Goal: Task Accomplishment & Management: Complete application form

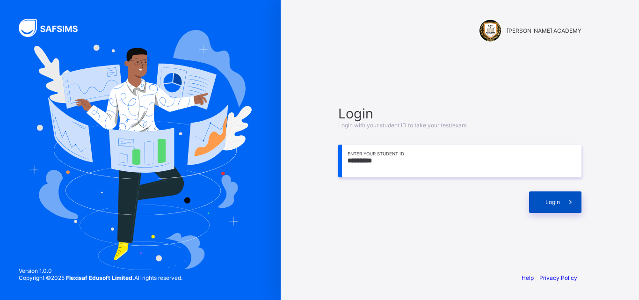
type input "*********"
click at [540, 200] on div "Login" at bounding box center [555, 202] width 52 height 22
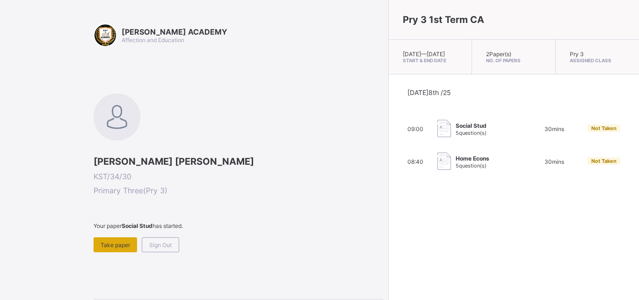
click at [109, 242] on span "Take paper" at bounding box center [115, 244] width 29 height 7
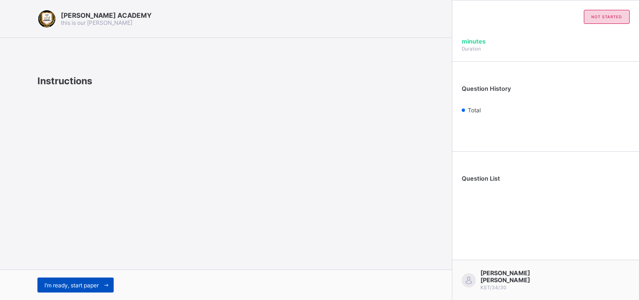
click at [62, 286] on span "I’m ready, start paper" at bounding box center [71, 285] width 54 height 7
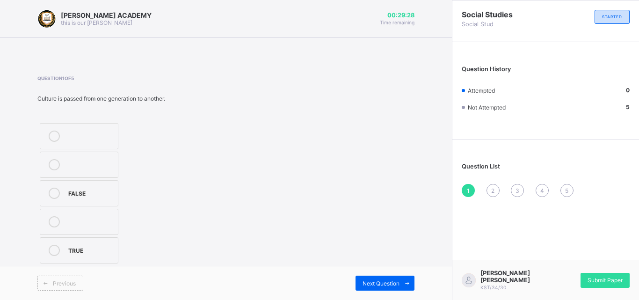
click at [53, 251] on icon at bounding box center [54, 250] width 11 height 11
click at [370, 280] on span "Next Question" at bounding box center [381, 283] width 37 height 7
click at [51, 234] on label at bounding box center [79, 222] width 79 height 26
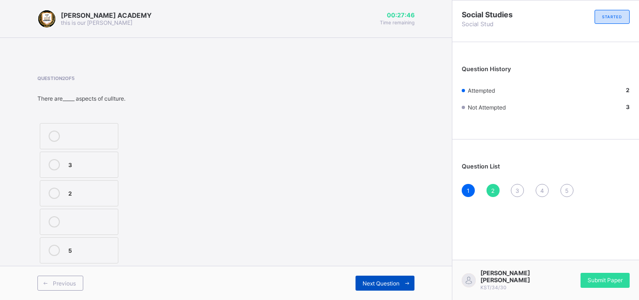
click at [385, 283] on span "Next Question" at bounding box center [381, 283] width 37 height 7
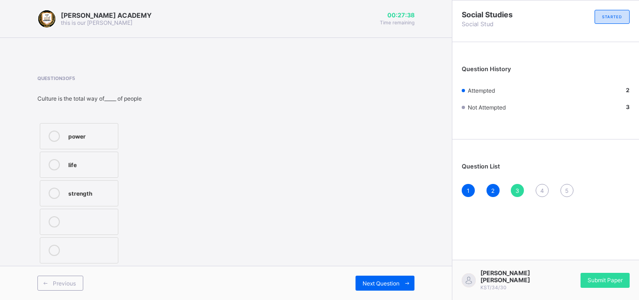
click at [71, 203] on label "strength" at bounding box center [79, 193] width 79 height 26
click at [388, 277] on div "Next Question" at bounding box center [385, 283] width 59 height 15
click at [88, 148] on label "TRUE" at bounding box center [86, 136] width 92 height 26
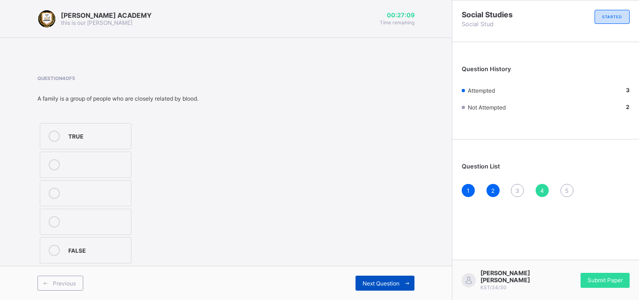
click at [394, 287] on div "Next Question" at bounding box center [385, 283] width 59 height 15
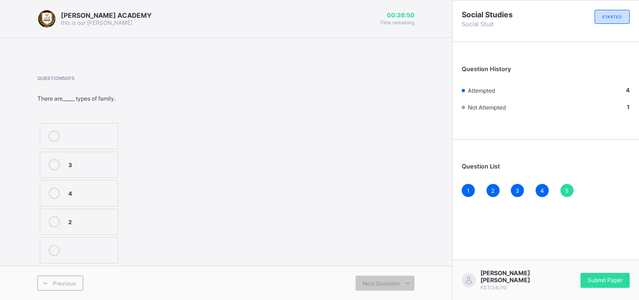
click at [61, 188] on div at bounding box center [54, 193] width 19 height 11
click at [368, 278] on div "Next Question" at bounding box center [385, 283] width 59 height 15
click at [617, 279] on span "Submit Paper" at bounding box center [605, 279] width 35 height 7
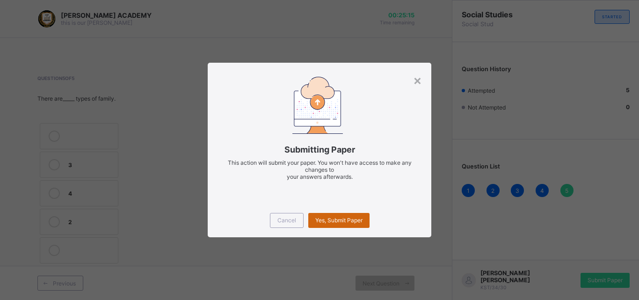
click at [318, 227] on div "Yes, Submit Paper" at bounding box center [338, 220] width 61 height 15
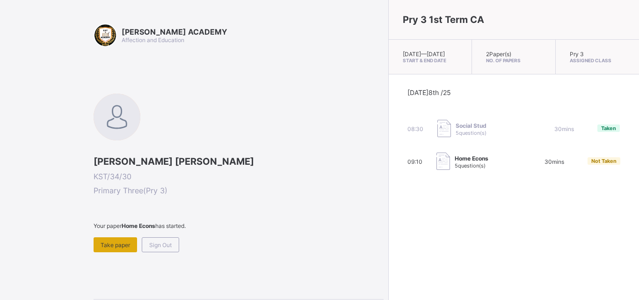
click at [129, 251] on div "Take paper" at bounding box center [116, 244] width 44 height 15
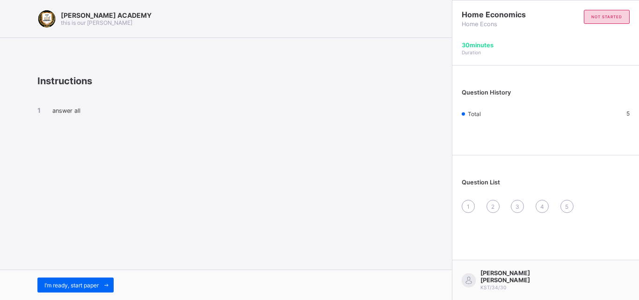
click at [45, 118] on div "answer all" at bounding box center [225, 119] width 377 height 64
click at [51, 274] on div "I’m ready, start paper" at bounding box center [226, 284] width 452 height 30
click at [52, 282] on span "I’m ready, start paper" at bounding box center [71, 285] width 54 height 7
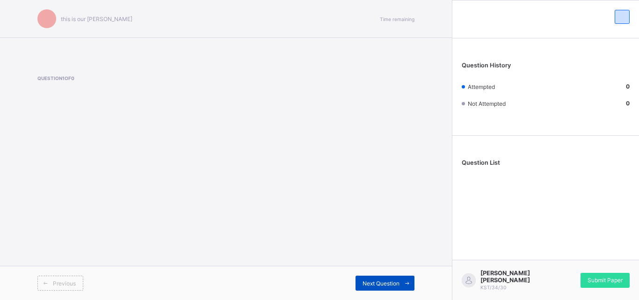
click at [359, 285] on div "Next Question" at bounding box center [385, 283] width 59 height 15
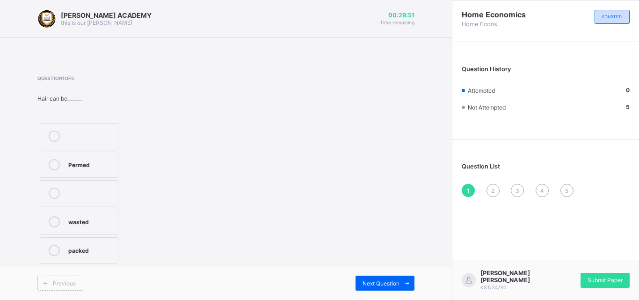
click at [80, 261] on label "packed" at bounding box center [79, 250] width 79 height 26
click at [405, 286] on icon at bounding box center [407, 283] width 7 height 6
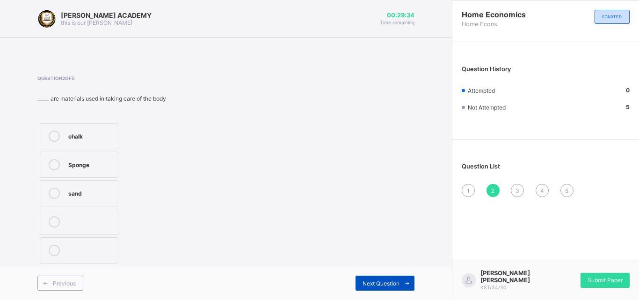
click at [405, 286] on icon at bounding box center [407, 283] width 7 height 6
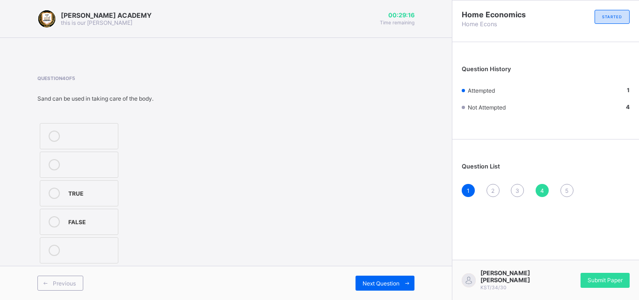
click at [67, 220] on label "FALSE" at bounding box center [79, 222] width 79 height 26
click at [356, 285] on div "Next Question" at bounding box center [385, 283] width 59 height 15
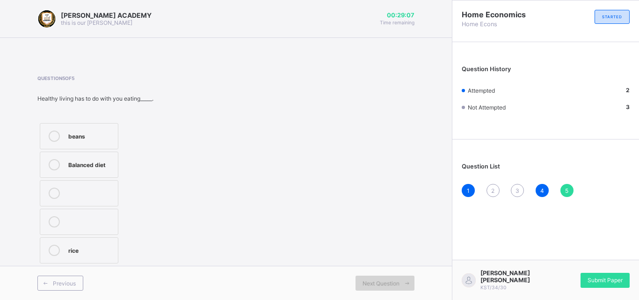
click at [356, 285] on div "Next Question" at bounding box center [385, 283] width 59 height 15
click at [96, 255] on div "rice" at bounding box center [90, 250] width 45 height 11
click at [96, 256] on label "rice" at bounding box center [79, 250] width 79 height 26
click at [294, 246] on div "Question 5 of 5 Healthy living has to do with you eating_____. beans Balanced d…" at bounding box center [225, 170] width 377 height 190
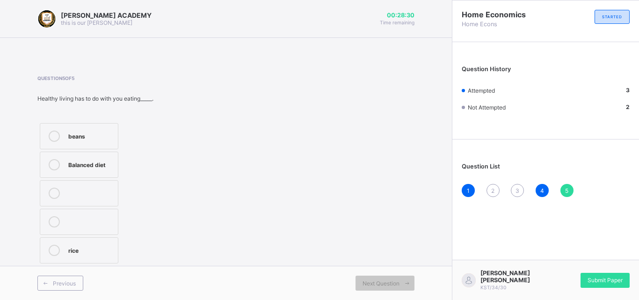
click at [294, 246] on div "Question 5 of 5 Healthy living has to do with you eating_____. beans Balanced d…" at bounding box center [225, 170] width 377 height 190
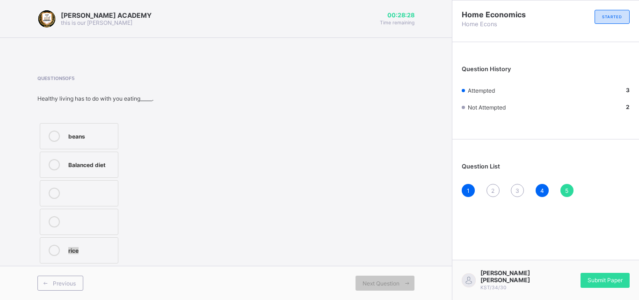
click at [294, 246] on div "Question 5 of 5 Healthy living has to do with you eating_____. beans Balanced d…" at bounding box center [225, 170] width 377 height 190
click at [489, 189] on div "2" at bounding box center [492, 190] width 13 height 13
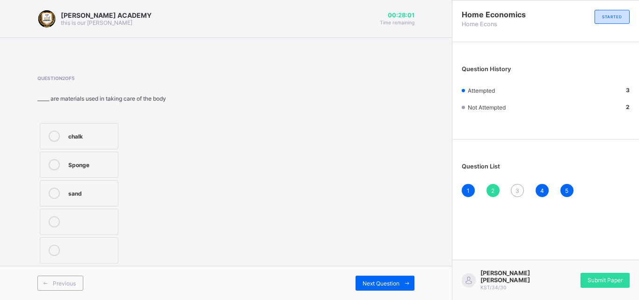
click at [88, 193] on div "sand" at bounding box center [90, 192] width 45 height 9
click at [383, 280] on span "Next Question" at bounding box center [381, 283] width 37 height 7
click at [96, 158] on label "balanced diet" at bounding box center [94, 165] width 109 height 26
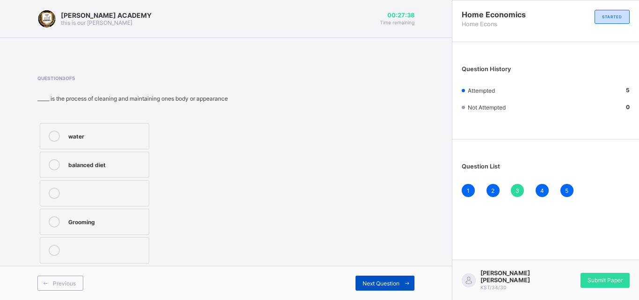
click at [388, 277] on div "Next Question" at bounding box center [385, 283] width 59 height 15
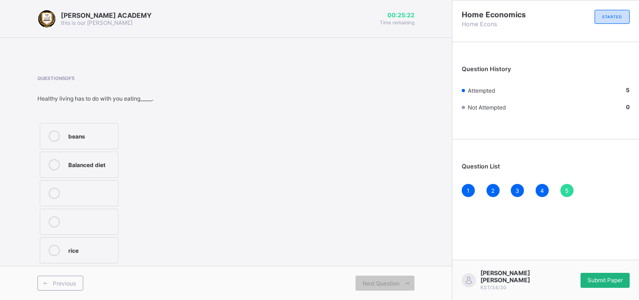
click at [598, 283] on span "Submit Paper" at bounding box center [605, 279] width 35 height 7
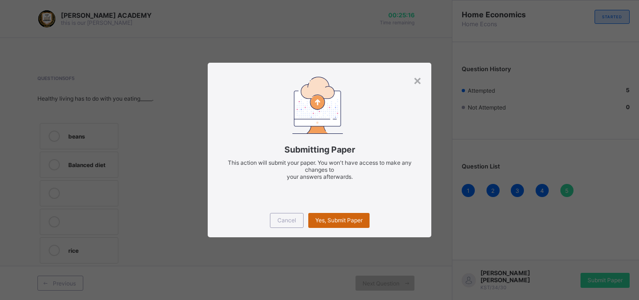
click at [336, 221] on span "Yes, Submit Paper" at bounding box center [338, 220] width 47 height 7
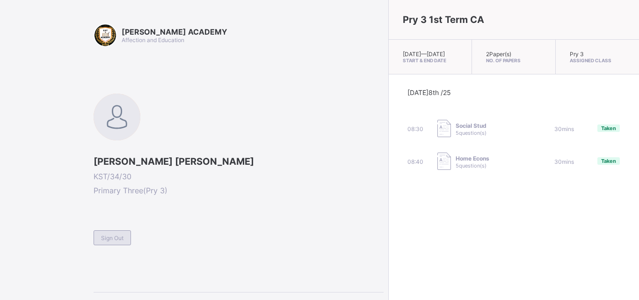
click at [95, 241] on div "Sign Out" at bounding box center [112, 237] width 37 height 15
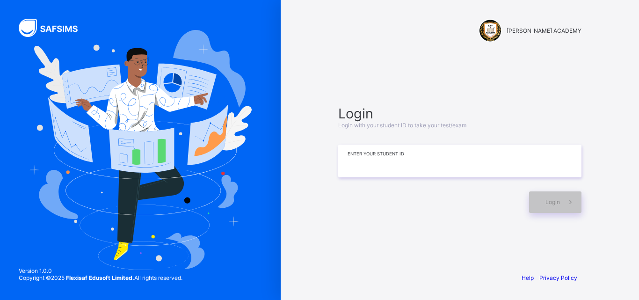
click at [354, 158] on input at bounding box center [459, 161] width 243 height 33
type input "*"
type input "*********"
click at [547, 200] on span "Login" at bounding box center [552, 201] width 15 height 7
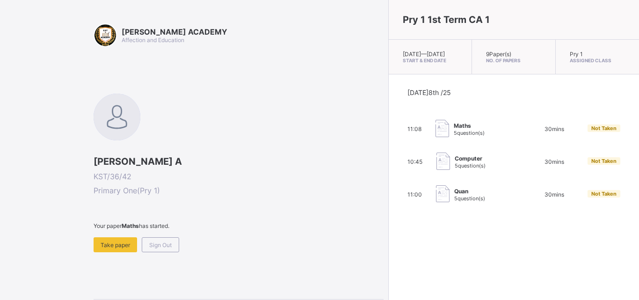
click at [184, 180] on span "KST/36/42" at bounding box center [239, 176] width 290 height 9
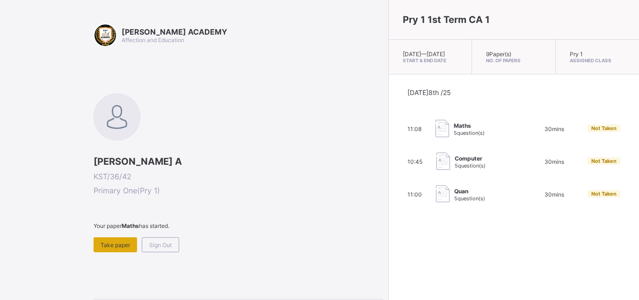
click at [116, 249] on div "Take paper" at bounding box center [116, 244] width 44 height 15
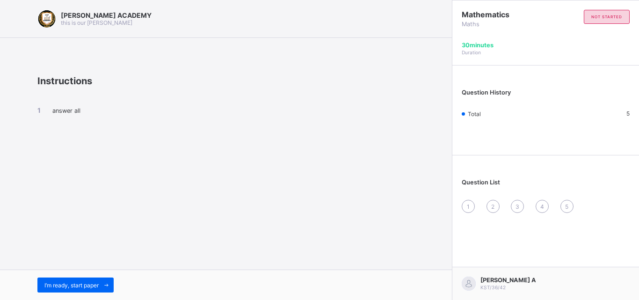
click at [41, 6] on div "KAY ACADEMY this is our motton" at bounding box center [226, 19] width 452 height 38
drag, startPoint x: 204, startPoint y: 249, endPoint x: 195, endPoint y: 251, distance: 9.0
click at [195, 251] on div "KAY ACADEMY this is our motton Instructions answer all I’m ready, start paper" at bounding box center [226, 150] width 452 height 300
click at [71, 282] on span "I’m ready, start paper" at bounding box center [71, 285] width 54 height 7
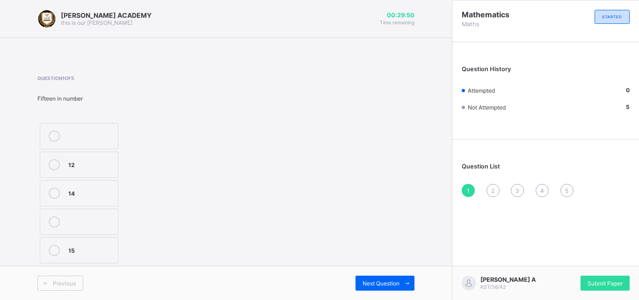
click at [65, 267] on div "Previous Next Question" at bounding box center [226, 283] width 452 height 34
click at [71, 246] on div "15" at bounding box center [90, 249] width 45 height 9
click at [378, 284] on span "Next Question" at bounding box center [381, 283] width 37 height 7
click at [85, 211] on label "TWENTY SEVEN" at bounding box center [79, 224] width 79 height 31
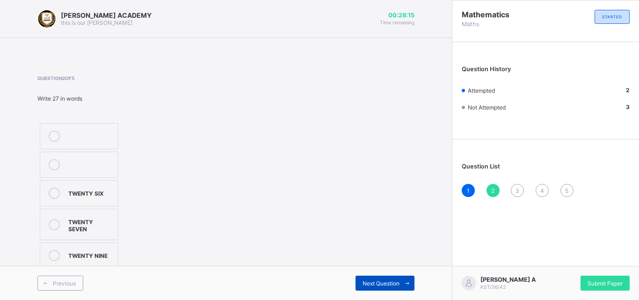
click at [390, 276] on div "Next Question" at bounding box center [385, 283] width 59 height 15
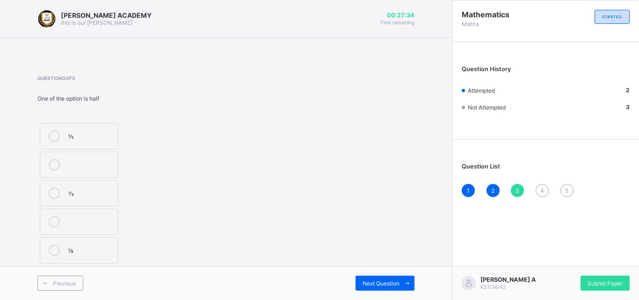
click at [103, 253] on div "¼" at bounding box center [90, 249] width 45 height 9
click at [378, 276] on div "Next Question" at bounding box center [385, 283] width 59 height 15
click at [89, 131] on div "THIRTY ONE" at bounding box center [90, 135] width 45 height 9
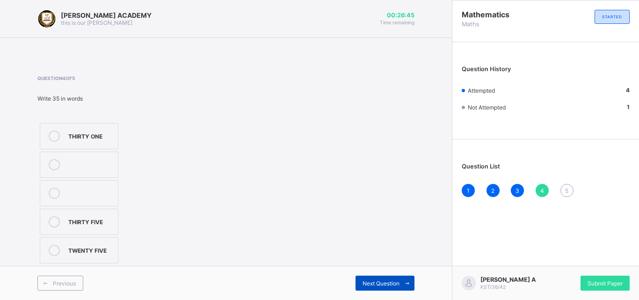
click at [387, 277] on div "Next Question" at bounding box center [385, 283] width 59 height 15
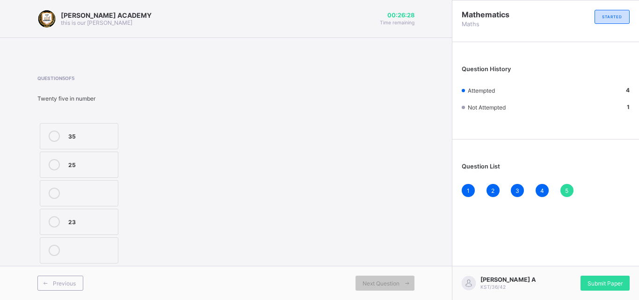
click at [59, 162] on icon at bounding box center [54, 164] width 11 height 11
click at [363, 283] on span "Next Question" at bounding box center [381, 283] width 37 height 7
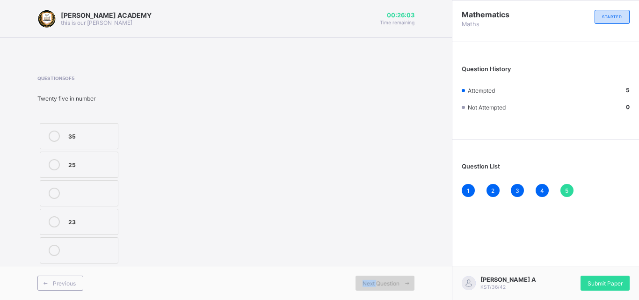
click at [363, 283] on span "Next Question" at bounding box center [381, 283] width 37 height 7
click at [394, 288] on div "Next Question" at bounding box center [385, 283] width 59 height 15
click at [379, 281] on span "Next Question" at bounding box center [381, 283] width 37 height 7
click at [397, 281] on span "Next Question" at bounding box center [381, 283] width 37 height 7
click at [587, 275] on div "Aliyu Galadima A KST/36/42 Submit Paper" at bounding box center [545, 283] width 187 height 34
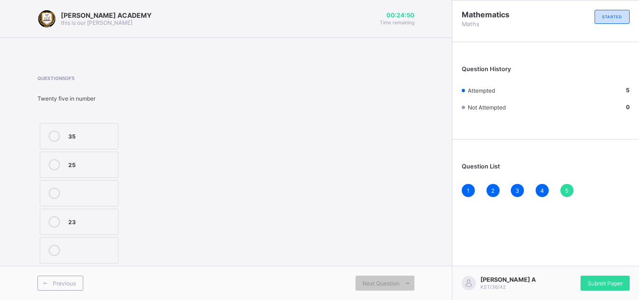
click at [587, 275] on div "Aliyu Galadima A KST/36/42 Submit Paper" at bounding box center [545, 283] width 187 height 34
click at [598, 283] on span "Submit Paper" at bounding box center [605, 283] width 35 height 7
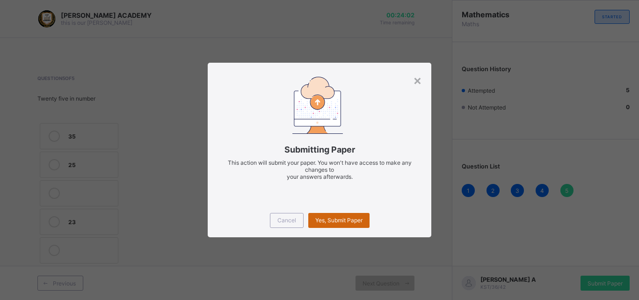
click at [334, 213] on div "Yes, Submit Paper" at bounding box center [338, 220] width 61 height 15
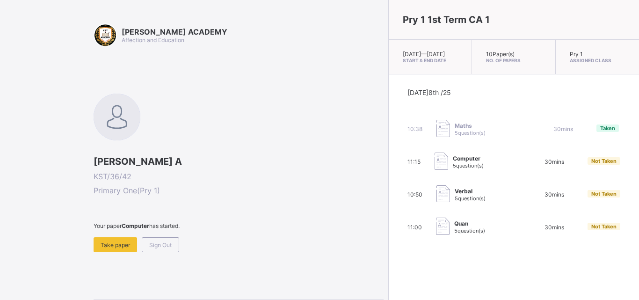
click at [269, 99] on div "Aliyu Galadima A KST/36/42 Primary One ( Pry 1 ) Your paper Computer has starte…" at bounding box center [239, 173] width 290 height 159
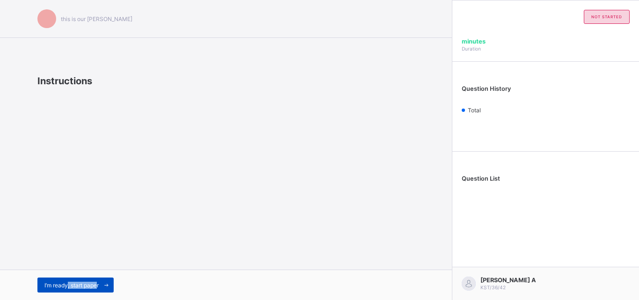
drag, startPoint x: 68, startPoint y: 299, endPoint x: 98, endPoint y: 282, distance: 34.8
click at [98, 282] on div "I’m ready, start paper" at bounding box center [226, 284] width 452 height 30
click at [98, 282] on span "I’m ready, start paper" at bounding box center [71, 285] width 54 height 7
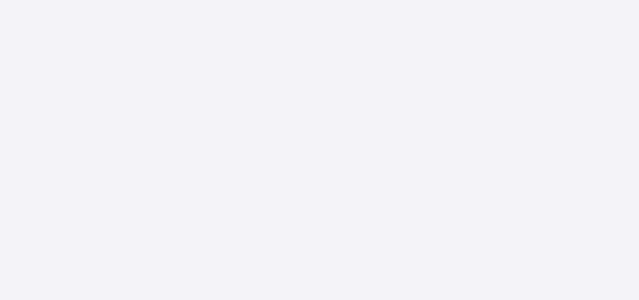
click at [98, 282] on div "New Update Available Hello there, You can install SAFSIMS on your device for ea…" at bounding box center [319, 150] width 639 height 300
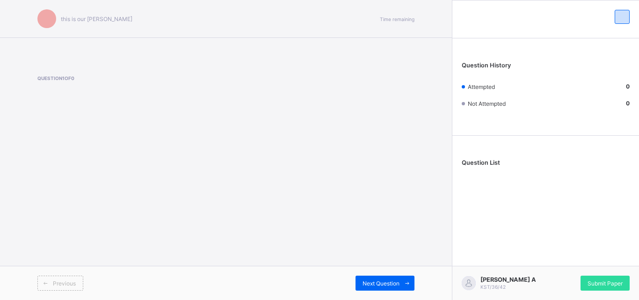
click at [385, 246] on div "this is our [PERSON_NAME] Time remaining Question 1 of 0 Previous Next Question" at bounding box center [226, 150] width 452 height 300
click at [290, 211] on div "[PERSON_NAME] ACADEMY this is our [PERSON_NAME] Time remaining Question 1 of 0 …" at bounding box center [226, 150] width 452 height 300
click at [149, 153] on div "[PERSON_NAME] ACADEMY this is our [PERSON_NAME] Time remaining Question 1 of 0 …" at bounding box center [226, 150] width 452 height 300
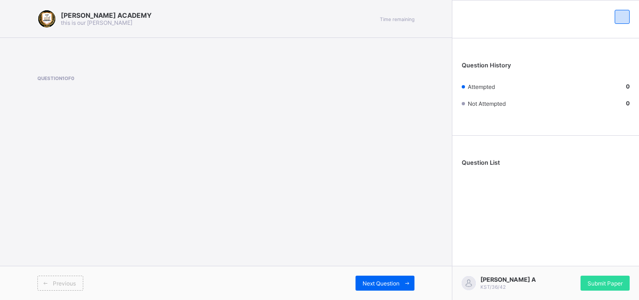
click at [149, 153] on div "[PERSON_NAME] ACADEMY this is our [PERSON_NAME] Time remaining Question 1 of 0 …" at bounding box center [226, 150] width 452 height 300
click at [364, 286] on span "Next Question" at bounding box center [381, 283] width 37 height 7
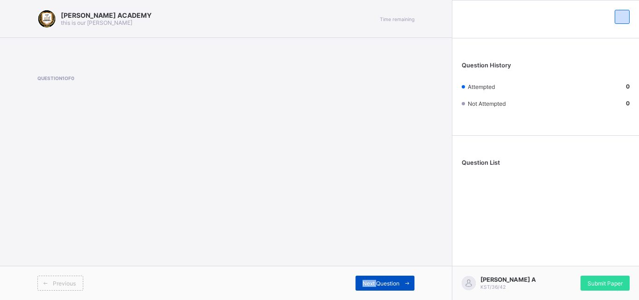
click at [358, 288] on div "Next Question" at bounding box center [385, 283] width 59 height 15
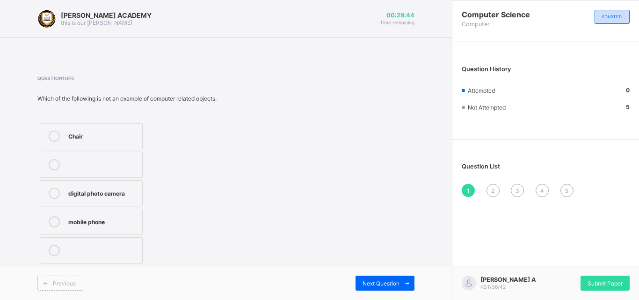
click at [71, 137] on div "Chair" at bounding box center [102, 135] width 69 height 9
click at [137, 139] on div "Chair" at bounding box center [102, 135] width 69 height 9
click at [386, 278] on div "Next Question" at bounding box center [385, 283] width 59 height 15
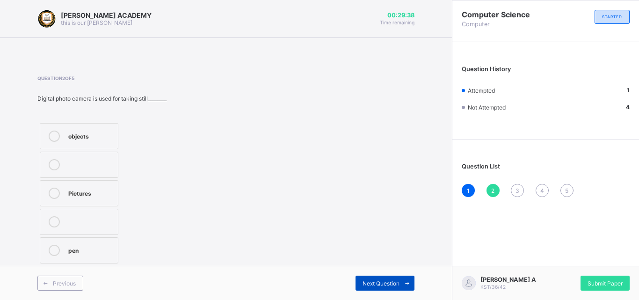
click at [386, 278] on div "Next Question" at bounding box center [385, 283] width 59 height 15
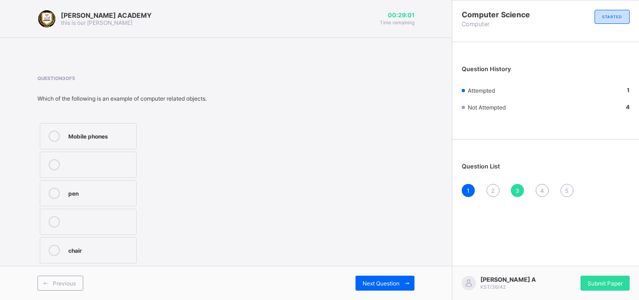
click at [87, 136] on div "Mobile phones" at bounding box center [99, 135] width 63 height 9
click at [384, 286] on span "Next Question" at bounding box center [381, 283] width 37 height 7
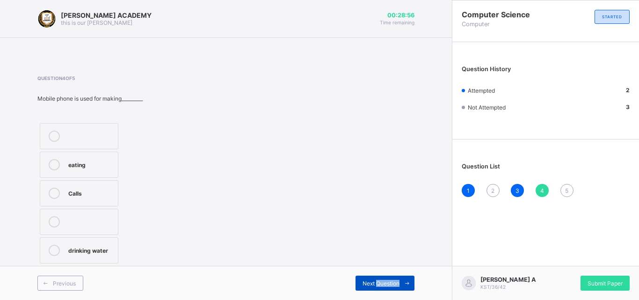
click at [384, 286] on span "Next Question" at bounding box center [381, 283] width 37 height 7
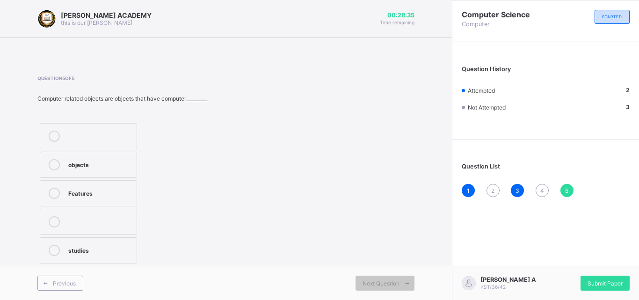
click at [102, 244] on label "studies" at bounding box center [88, 250] width 97 height 26
click at [73, 248] on div "studies" at bounding box center [100, 249] width 64 height 9
click at [130, 250] on div "studies" at bounding box center [100, 249] width 64 height 9
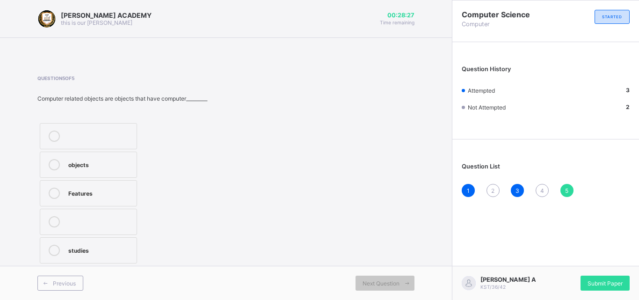
click at [130, 250] on div "studies" at bounding box center [100, 249] width 64 height 9
click at [397, 287] on div "Next Question" at bounding box center [385, 283] width 59 height 15
click at [585, 284] on div "Submit Paper" at bounding box center [605, 283] width 49 height 15
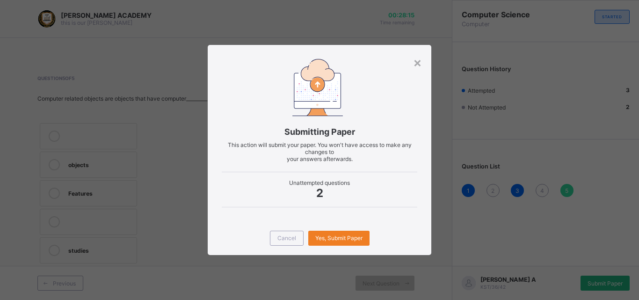
click at [585, 284] on div "× Submitting Paper This action will submit your paper. You won't have access to…" at bounding box center [319, 150] width 639 height 300
click at [317, 239] on span "Yes, Submit Paper" at bounding box center [338, 237] width 47 height 7
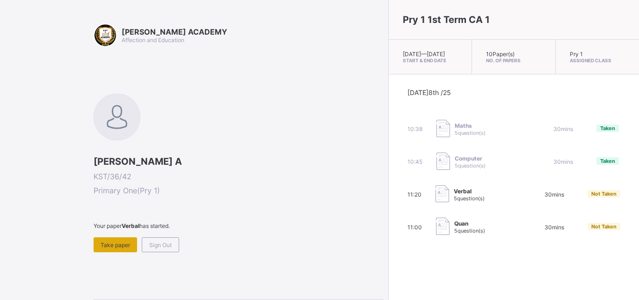
click at [130, 241] on span "Take paper" at bounding box center [115, 244] width 29 height 7
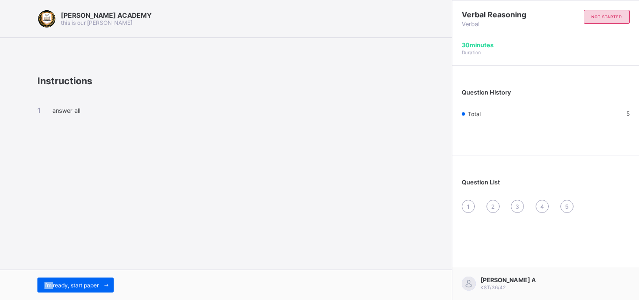
click at [74, 137] on div "answer all" at bounding box center [225, 119] width 377 height 64
click at [84, 283] on span "I’m ready, start paper" at bounding box center [71, 285] width 54 height 7
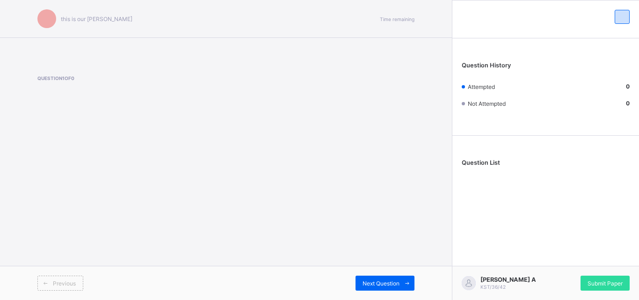
click at [84, 283] on div "this is our motton Time remaining Question 1 of 0 Previous Next Question Questi…" at bounding box center [319, 150] width 639 height 300
click at [406, 283] on icon at bounding box center [407, 283] width 7 height 6
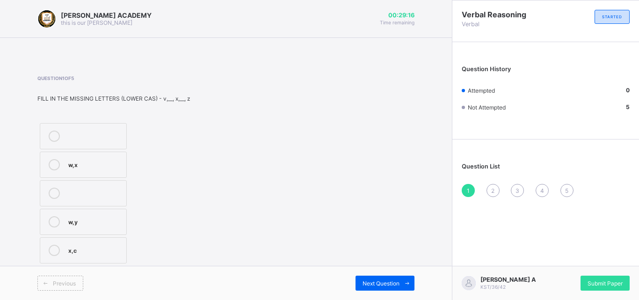
click at [82, 171] on label "w,x" at bounding box center [83, 165] width 87 height 26
click at [89, 163] on div "w,x" at bounding box center [94, 163] width 53 height 9
click at [381, 284] on span "Next Question" at bounding box center [381, 283] width 37 height 7
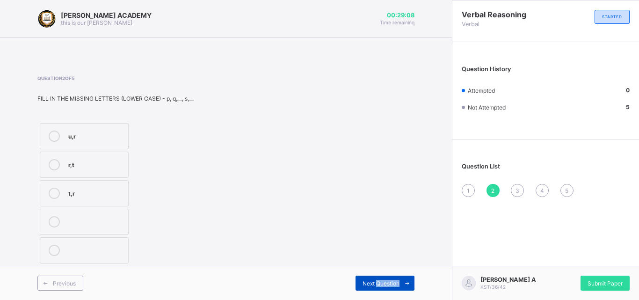
click at [381, 284] on span "Next Question" at bounding box center [381, 283] width 37 height 7
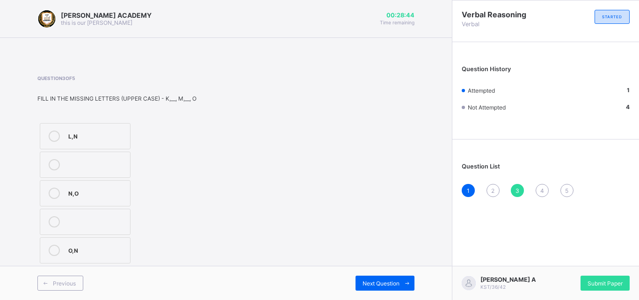
click at [85, 139] on div "L,N" at bounding box center [96, 135] width 57 height 9
click at [394, 281] on span "Next Question" at bounding box center [381, 283] width 37 height 7
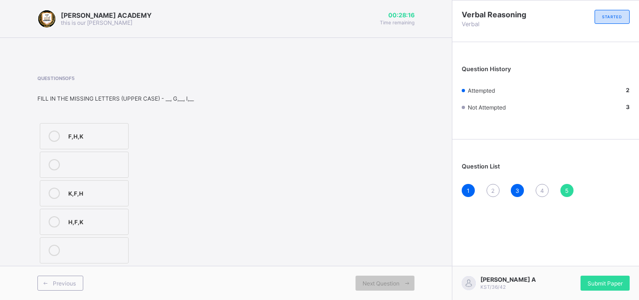
click at [70, 124] on label "F,H,K" at bounding box center [84, 136] width 89 height 26
click at [607, 284] on span "Submit Paper" at bounding box center [605, 283] width 35 height 7
click at [0, 0] on div "× Submitting Paper This action will submit your paper. You won't have access to…" at bounding box center [0, 0] width 0 height 0
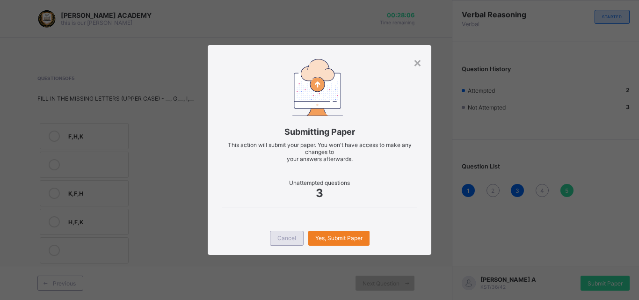
click at [282, 241] on span "Cancel" at bounding box center [286, 237] width 19 height 7
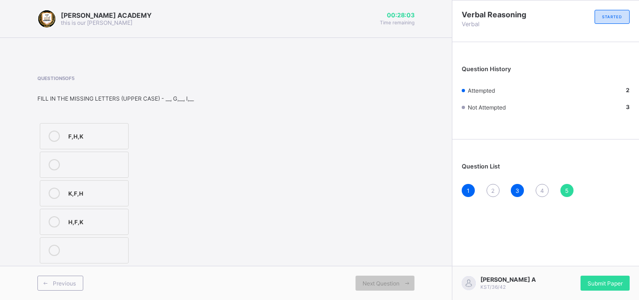
click at [491, 193] on div "2" at bounding box center [492, 190] width 13 height 13
click at [87, 135] on div "u,r" at bounding box center [95, 135] width 55 height 9
click at [542, 194] on div "4" at bounding box center [542, 190] width 13 height 13
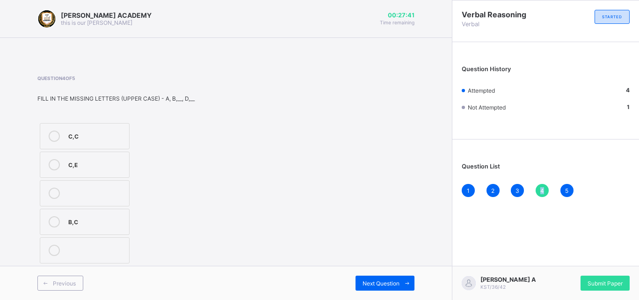
click at [542, 194] on div "4" at bounding box center [542, 190] width 13 height 13
click at [109, 166] on div "C,E" at bounding box center [96, 163] width 56 height 9
click at [394, 283] on span "Next Question" at bounding box center [381, 283] width 37 height 7
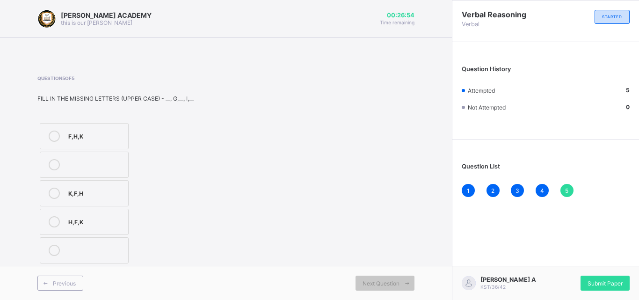
click at [566, 189] on span "5" at bounding box center [566, 190] width 3 height 7
click at [595, 280] on span "Submit Paper" at bounding box center [605, 283] width 35 height 7
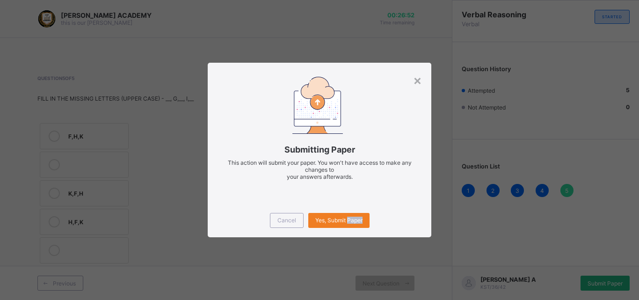
click at [595, 280] on div "× Submitting Paper This action will submit your paper. You won't have access to…" at bounding box center [319, 150] width 639 height 300
click at [331, 218] on span "Yes, Submit Paper" at bounding box center [338, 220] width 47 height 7
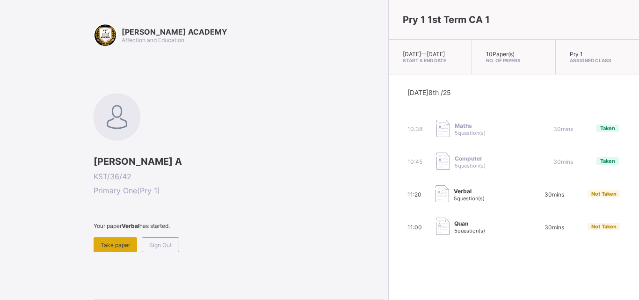
click at [116, 249] on div "Take paper" at bounding box center [116, 244] width 44 height 15
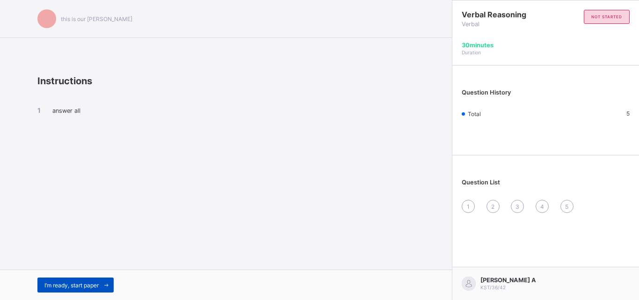
click at [93, 280] on div "I’m ready, start paper" at bounding box center [75, 284] width 76 height 15
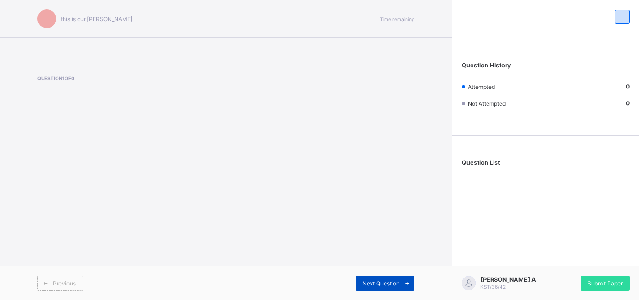
click at [387, 279] on div "Next Question" at bounding box center [385, 283] width 59 height 15
click at [398, 281] on span "Next Question" at bounding box center [381, 283] width 37 height 7
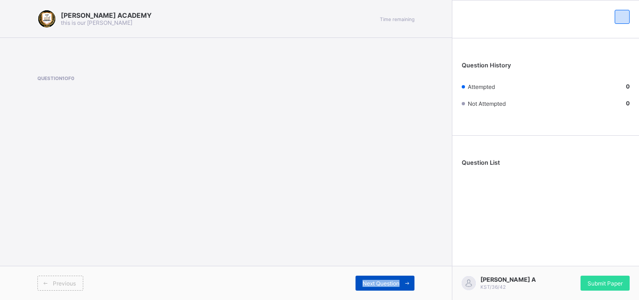
click at [398, 281] on span "Next Question" at bounding box center [381, 283] width 37 height 7
click at [402, 281] on span at bounding box center [406, 283] width 15 height 15
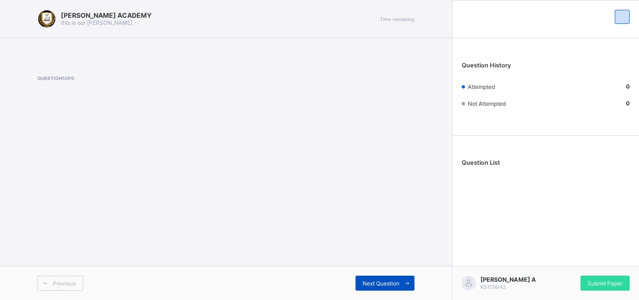
click at [405, 280] on icon at bounding box center [407, 283] width 7 height 6
click at [404, 285] on icon at bounding box center [407, 283] width 7 height 6
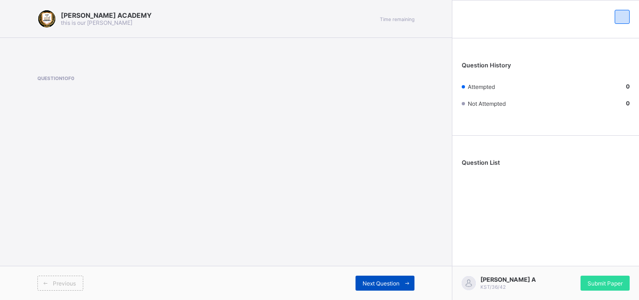
click at [404, 285] on icon at bounding box center [407, 283] width 7 height 6
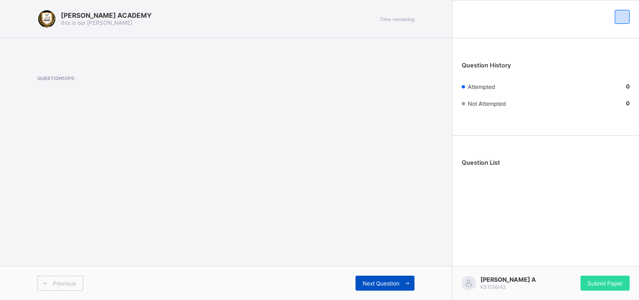
click at [404, 285] on icon at bounding box center [407, 283] width 7 height 6
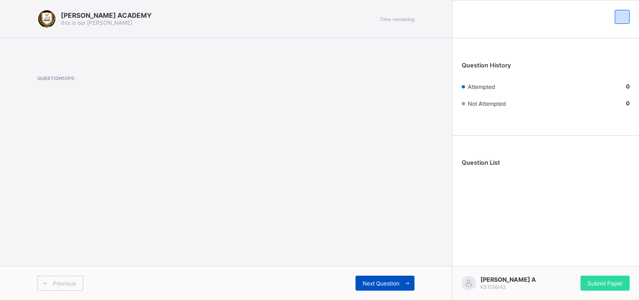
click at [404, 285] on icon at bounding box center [407, 283] width 7 height 6
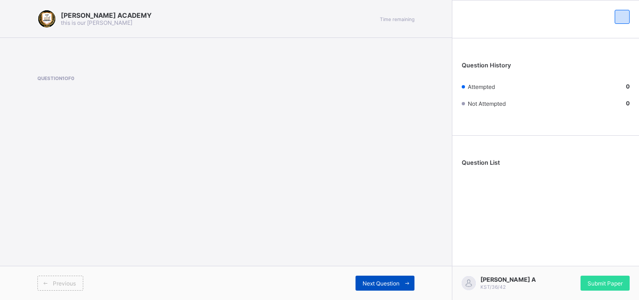
click at [404, 285] on icon at bounding box center [407, 283] width 7 height 6
click at [411, 284] on span at bounding box center [406, 283] width 15 height 15
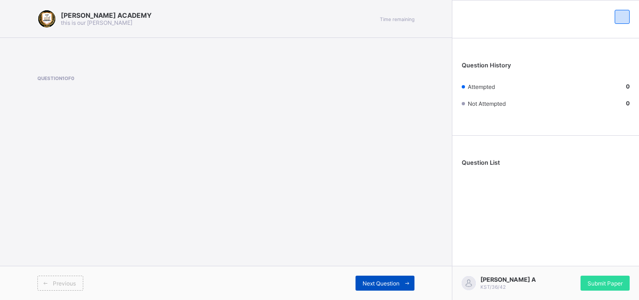
click at [411, 284] on span at bounding box center [406, 283] width 15 height 15
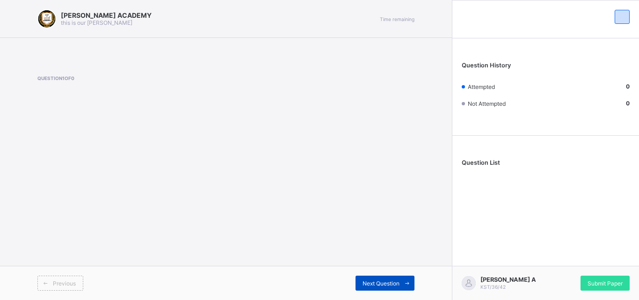
click at [411, 284] on span at bounding box center [406, 283] width 15 height 15
click at [406, 283] on icon at bounding box center [407, 283] width 7 height 6
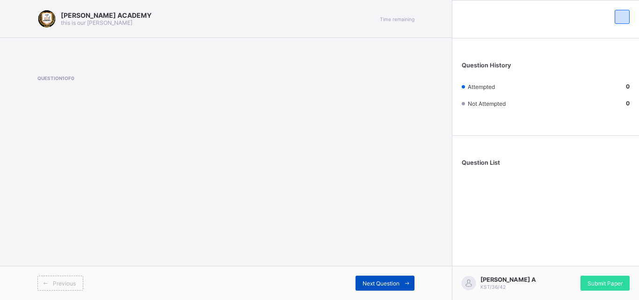
click at [406, 283] on icon at bounding box center [407, 283] width 7 height 6
click at [102, 109] on div "Question 1 of 0" at bounding box center [106, 94] width 138 height 38
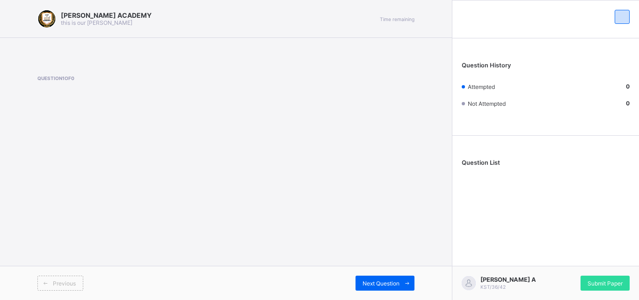
drag, startPoint x: 246, startPoint y: 58, endPoint x: 303, endPoint y: 140, distance: 99.4
click at [303, 140] on div "[PERSON_NAME] ACADEMY this is our [PERSON_NAME] Time remaining Question 1 of 0 …" at bounding box center [226, 150] width 452 height 300
click at [189, 149] on div "[PERSON_NAME] ACADEMY this is our [PERSON_NAME] Time remaining Question 1 of 0 …" at bounding box center [226, 150] width 452 height 300
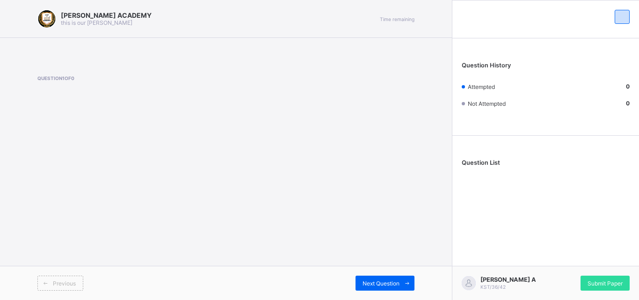
click at [189, 149] on div "[PERSON_NAME] ACADEMY this is our [PERSON_NAME] Time remaining Question 1 of 0 …" at bounding box center [226, 150] width 452 height 300
click at [397, 280] on span "Next Question" at bounding box center [381, 283] width 37 height 7
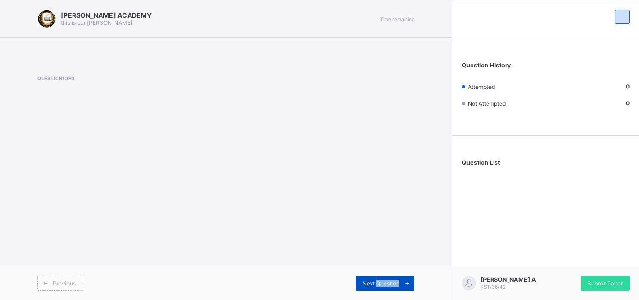
click at [397, 280] on span "Next Question" at bounding box center [381, 283] width 37 height 7
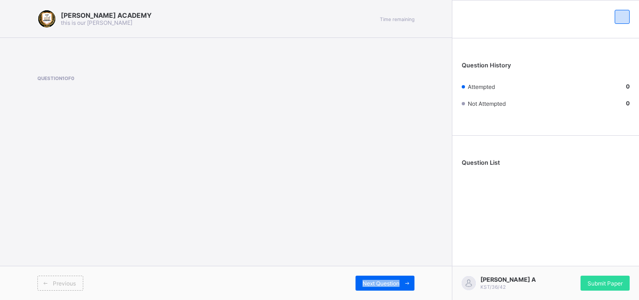
click at [271, 265] on div "[PERSON_NAME] ACADEMY this is our [PERSON_NAME] Time remaining Question 1 of 0 …" at bounding box center [226, 150] width 452 height 300
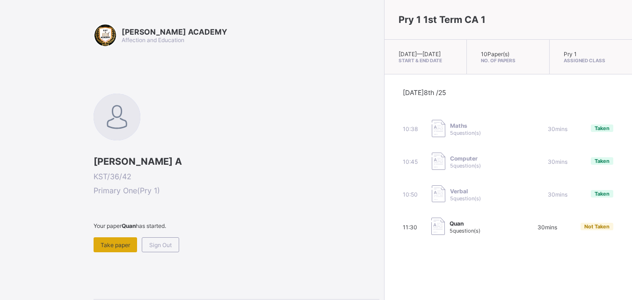
click at [100, 250] on div "Take paper" at bounding box center [116, 244] width 44 height 15
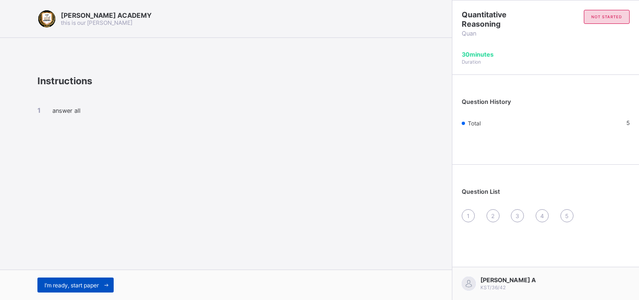
click at [97, 279] on div "I’m ready, start paper" at bounding box center [75, 284] width 76 height 15
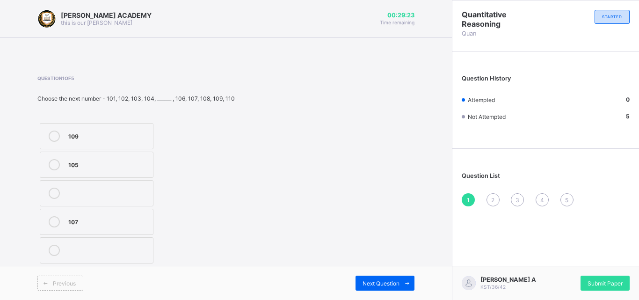
click at [138, 171] on label "105" at bounding box center [97, 165] width 114 height 26
click at [493, 195] on div "2" at bounding box center [492, 199] width 13 height 13
click at [99, 132] on div "10" at bounding box center [90, 135] width 45 height 9
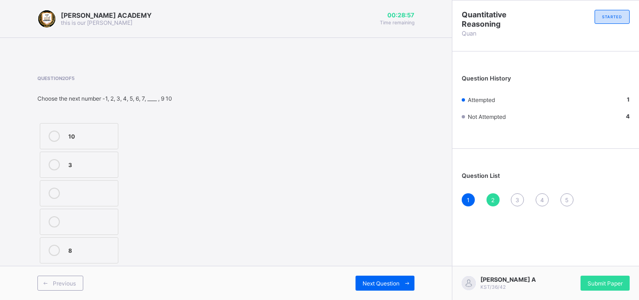
click at [99, 132] on div "10" at bounding box center [90, 135] width 45 height 9
click at [515, 201] on div "3" at bounding box center [517, 199] width 13 height 13
click at [85, 248] on div "23" at bounding box center [101, 249] width 67 height 9
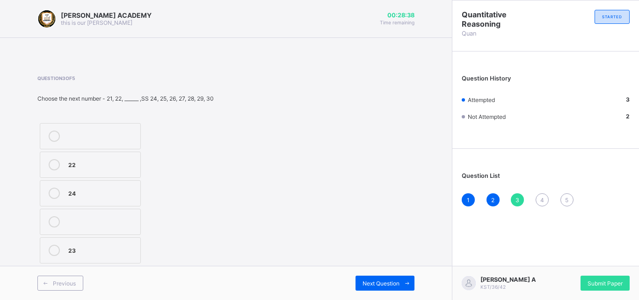
click at [540, 195] on div "4" at bounding box center [542, 199] width 13 height 13
click at [123, 169] on div "70" at bounding box center [99, 164] width 62 height 11
click at [570, 196] on div "5" at bounding box center [566, 199] width 13 height 13
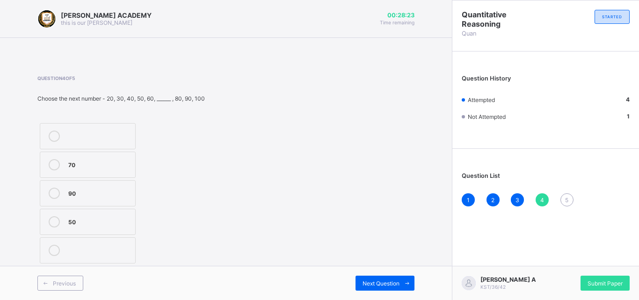
click at [570, 196] on div "5" at bounding box center [566, 199] width 13 height 13
click at [127, 142] on label "15" at bounding box center [91, 136] width 102 height 26
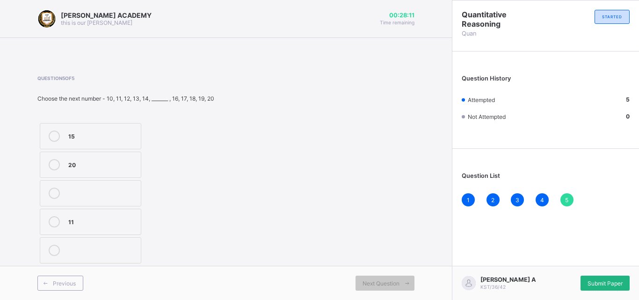
click at [586, 278] on div "Submit Paper" at bounding box center [605, 283] width 49 height 15
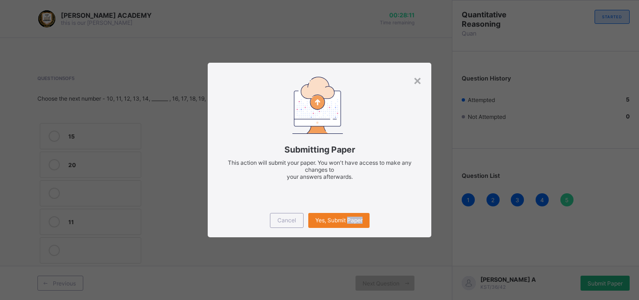
click at [586, 278] on div "× Submitting Paper This action will submit your paper. You won't have access to…" at bounding box center [319, 150] width 639 height 300
click at [333, 225] on div "Yes, Submit Paper" at bounding box center [338, 220] width 61 height 15
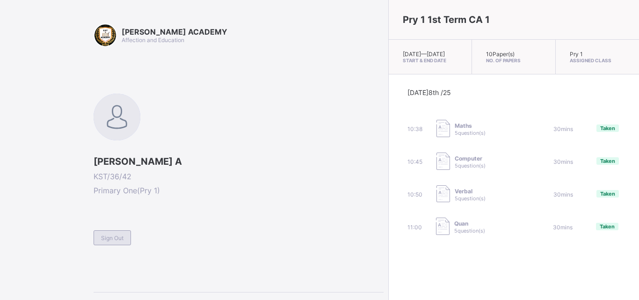
click at [110, 241] on div "Sign Out" at bounding box center [112, 237] width 37 height 15
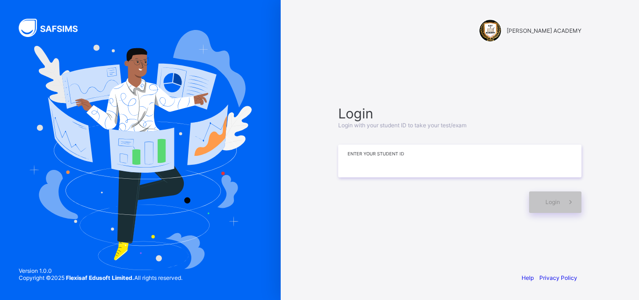
click at [375, 172] on input at bounding box center [459, 161] width 243 height 33
type input "*"
type input "*********"
click at [544, 204] on div "Login" at bounding box center [555, 202] width 52 height 22
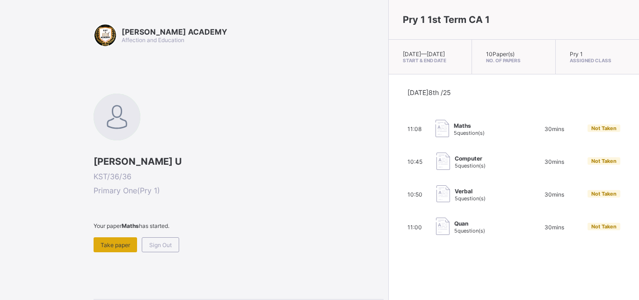
click at [114, 242] on span "Take paper" at bounding box center [115, 244] width 29 height 7
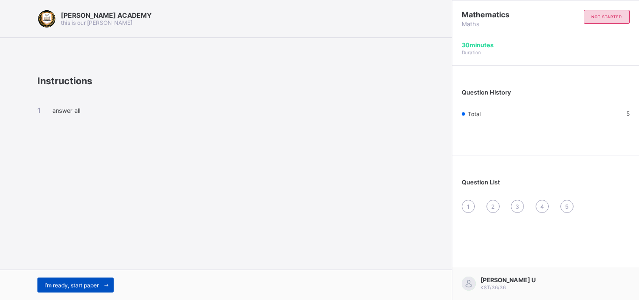
click at [83, 288] on span "I’m ready, start paper" at bounding box center [71, 285] width 54 height 7
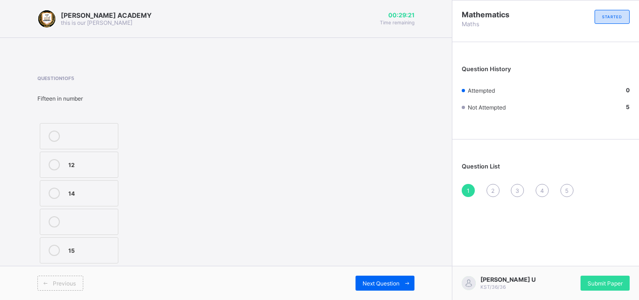
click at [68, 188] on label "14" at bounding box center [79, 193] width 79 height 26
click at [495, 190] on div "2" at bounding box center [492, 190] width 13 height 13
click at [80, 198] on div "TWENTY SIX" at bounding box center [90, 193] width 45 height 11
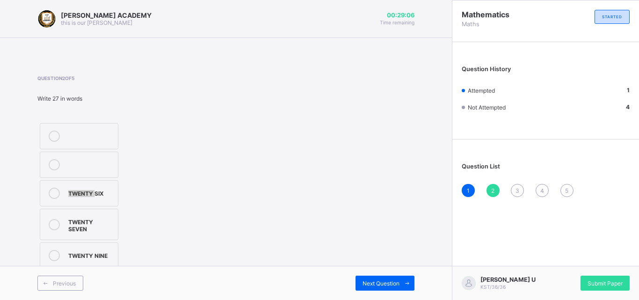
click at [80, 198] on div "TWENTY SIX" at bounding box center [90, 193] width 45 height 11
click at [515, 193] on div "3" at bounding box center [517, 190] width 13 height 13
click at [72, 253] on div "¼" at bounding box center [90, 249] width 45 height 9
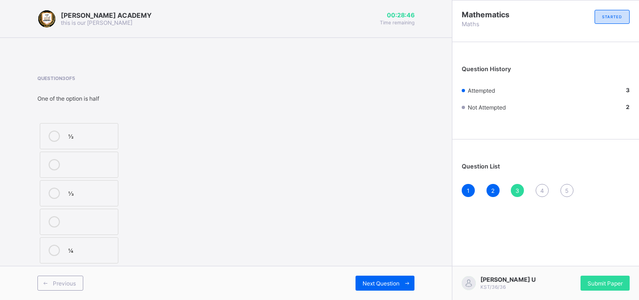
click at [542, 192] on span "4" at bounding box center [542, 190] width 4 height 7
click at [88, 230] on label "THIRTY FIVE" at bounding box center [79, 222] width 79 height 26
click at [563, 189] on div "5" at bounding box center [566, 190] width 13 height 13
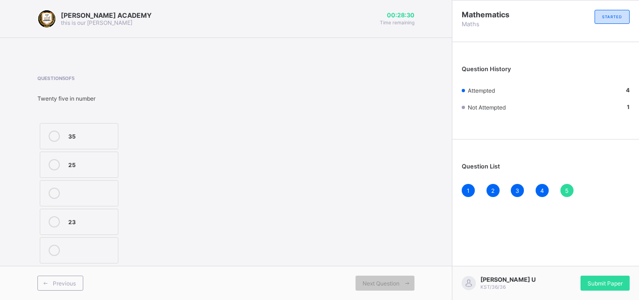
click at [563, 189] on div "5" at bounding box center [566, 190] width 13 height 13
click at [55, 166] on icon at bounding box center [54, 164] width 11 height 11
click at [614, 282] on span "Submit Paper" at bounding box center [605, 283] width 35 height 7
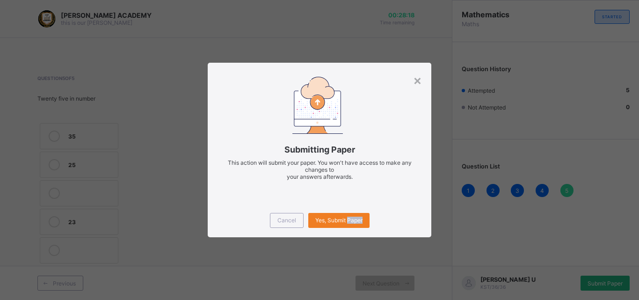
click at [614, 282] on div "× Submitting Paper This action will submit your paper. You won't have access to…" at bounding box center [319, 150] width 639 height 300
click at [331, 217] on span "Yes, Submit Paper" at bounding box center [338, 220] width 47 height 7
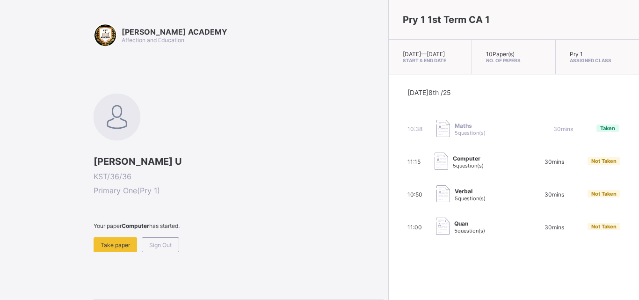
click at [453, 169] on span "5 question(s)" at bounding box center [468, 165] width 31 height 7
click at [119, 240] on div "Take paper" at bounding box center [116, 244] width 44 height 15
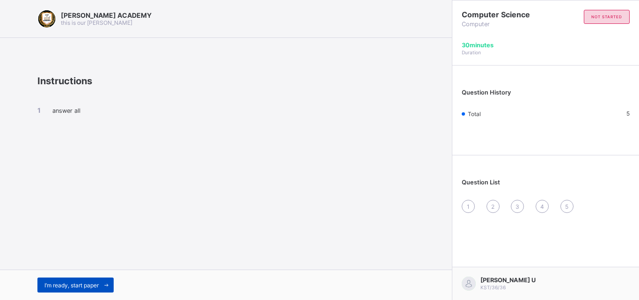
click at [95, 286] on span "I’m ready, start paper" at bounding box center [71, 285] width 54 height 7
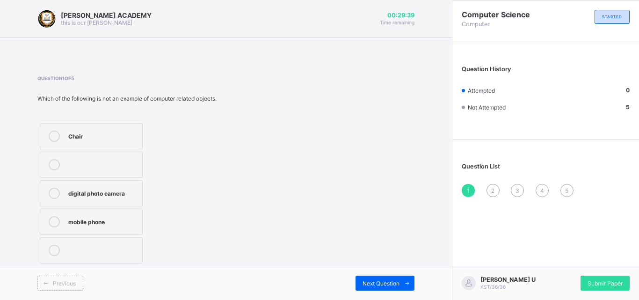
click at [124, 202] on label "digital photo camera" at bounding box center [91, 193] width 103 height 26
click at [377, 283] on span "Next Question" at bounding box center [381, 283] width 37 height 7
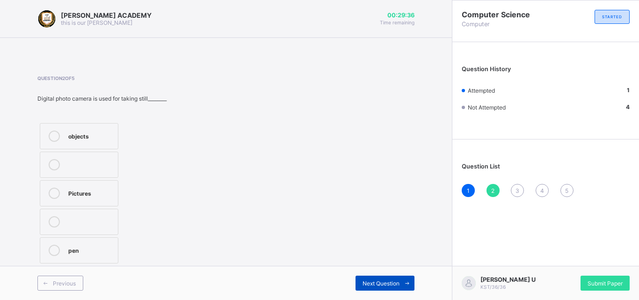
click at [377, 283] on span "Next Question" at bounding box center [381, 283] width 37 height 7
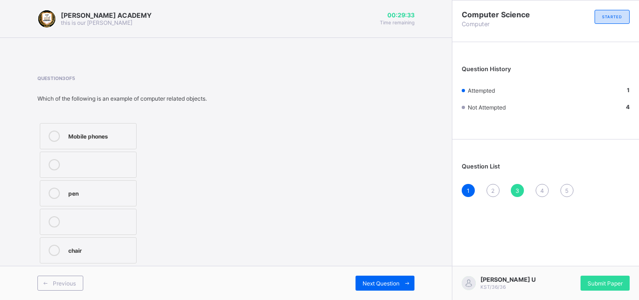
click at [490, 187] on div "2" at bounding box center [492, 190] width 13 height 13
click at [111, 195] on div "Pictures" at bounding box center [90, 192] width 45 height 9
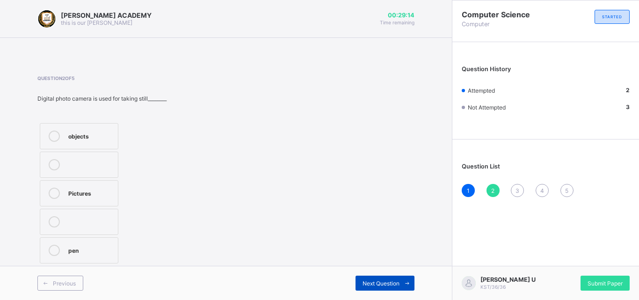
click at [374, 280] on span "Next Question" at bounding box center [381, 283] width 37 height 7
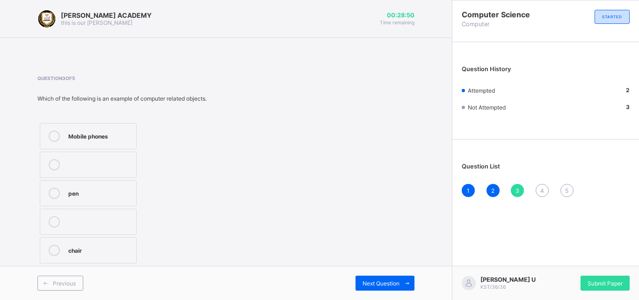
drag, startPoint x: 383, startPoint y: 173, endPoint x: 107, endPoint y: 138, distance: 277.7
click at [107, 138] on div "Mobile phones" at bounding box center [99, 135] width 63 height 9
click at [388, 282] on span "Next Question" at bounding box center [381, 283] width 37 height 7
click at [72, 199] on label "Calls" at bounding box center [79, 193] width 79 height 26
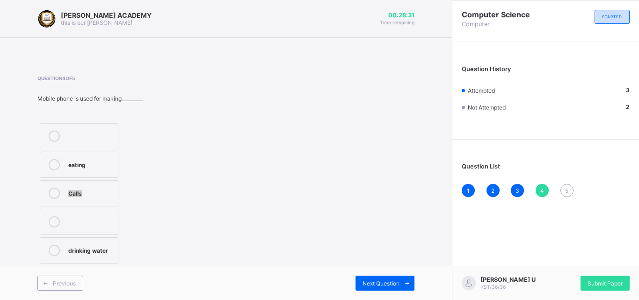
click at [72, 199] on label "Calls" at bounding box center [79, 193] width 79 height 26
click at [392, 281] on span "Next Question" at bounding box center [381, 283] width 37 height 7
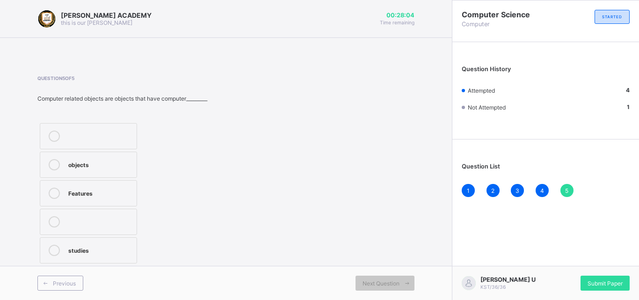
click at [135, 186] on label "Features" at bounding box center [88, 193] width 97 height 26
click at [612, 287] on div "Submit Paper" at bounding box center [605, 283] width 49 height 15
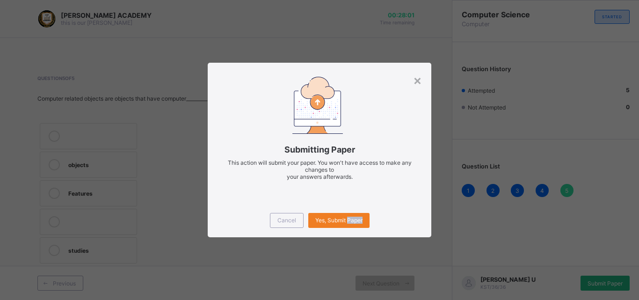
click at [612, 287] on div "× Submitting Paper This action will submit your paper. You won't have access to…" at bounding box center [319, 150] width 639 height 300
click at [336, 225] on div "Yes, Submit Paper" at bounding box center [338, 220] width 61 height 15
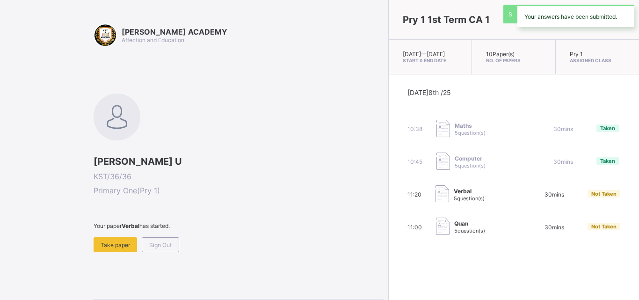
drag, startPoint x: 336, startPoint y: 225, endPoint x: 428, endPoint y: 287, distance: 110.7
click at [428, 287] on div "Pry 1 1st Term CA 1 [DATE] — [DATE] Start & End Date 10 Paper(s) No. of Papers …" at bounding box center [513, 150] width 251 height 300
click at [123, 248] on span "Take paper" at bounding box center [115, 244] width 29 height 7
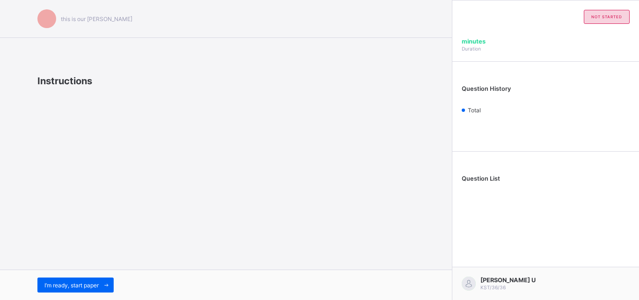
click at [123, 248] on div "this is our [PERSON_NAME] Instructions I’m ready, start paper" at bounding box center [226, 150] width 452 height 300
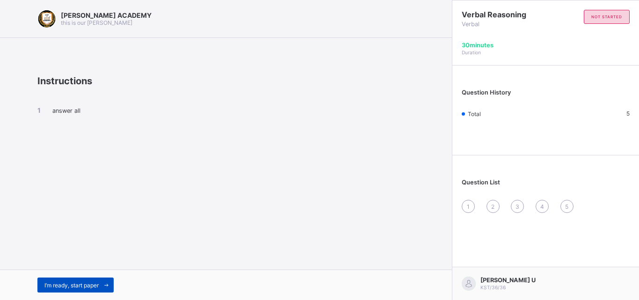
click at [104, 285] on span at bounding box center [106, 284] width 15 height 15
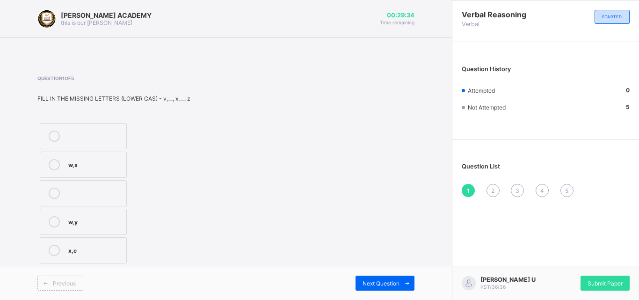
click at [109, 222] on div "w,y" at bounding box center [94, 220] width 53 height 9
click at [492, 194] on div "2" at bounding box center [492, 190] width 13 height 13
click at [108, 137] on div "L,N" at bounding box center [96, 135] width 57 height 9
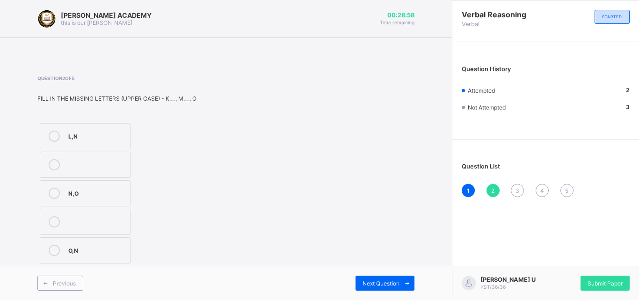
click at [520, 191] on div "3" at bounding box center [517, 190] width 13 height 13
click at [101, 170] on label "C,E" at bounding box center [85, 165] width 90 height 26
click at [546, 190] on div "4" at bounding box center [542, 190] width 13 height 13
click at [87, 186] on label "K,F,H" at bounding box center [84, 193] width 89 height 26
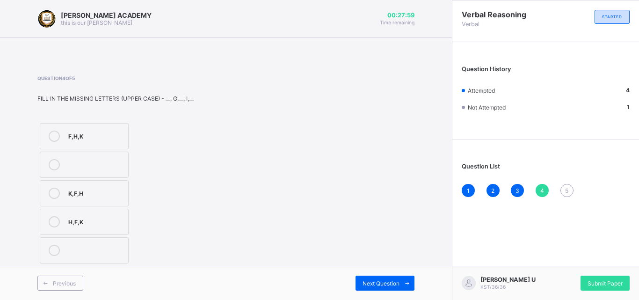
click at [570, 188] on div "5" at bounding box center [566, 190] width 13 height 13
click at [58, 135] on icon at bounding box center [54, 136] width 11 height 11
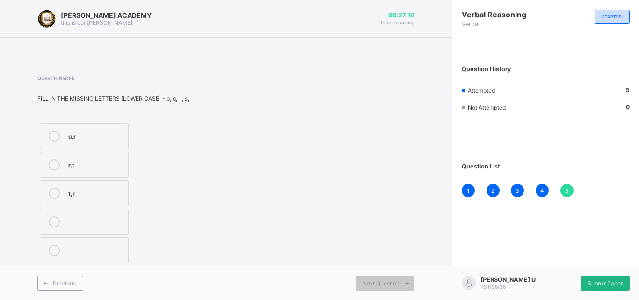
click at [607, 278] on div "Submit Paper" at bounding box center [605, 283] width 49 height 15
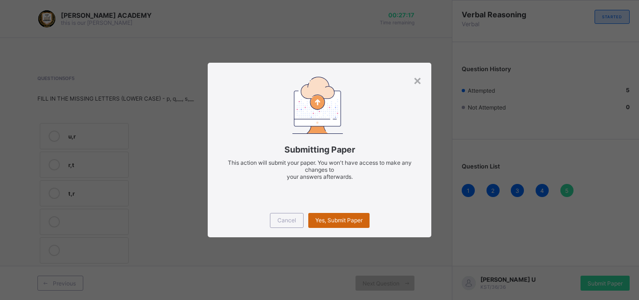
click at [349, 218] on span "Yes, Submit Paper" at bounding box center [338, 220] width 47 height 7
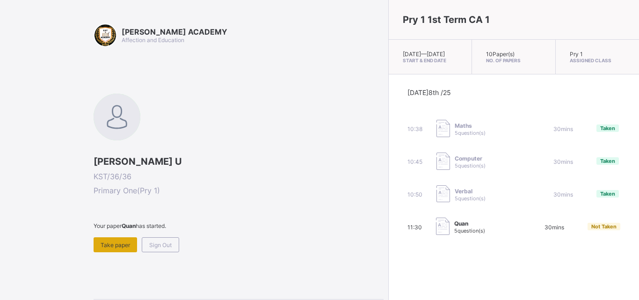
click at [102, 250] on div "Take paper" at bounding box center [116, 244] width 44 height 15
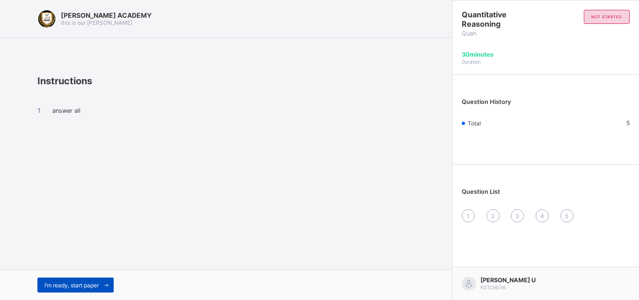
click at [98, 286] on span "I’m ready, start paper" at bounding box center [71, 285] width 54 height 7
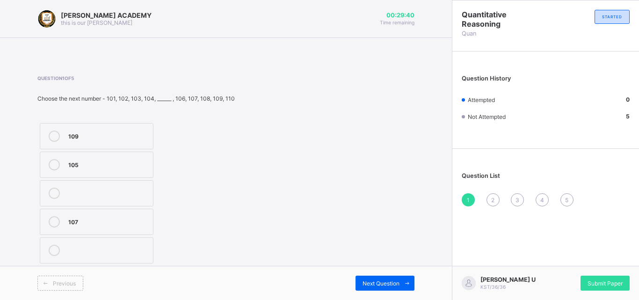
click at [108, 162] on div "105" at bounding box center [108, 163] width 80 height 9
click at [375, 286] on span "Next Question" at bounding box center [381, 283] width 37 height 7
click at [96, 253] on div "8" at bounding box center [90, 249] width 45 height 9
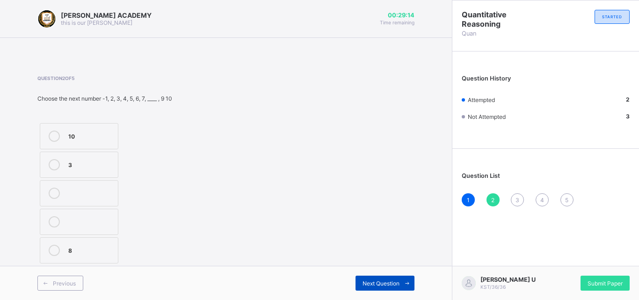
click at [397, 288] on div "Next Question" at bounding box center [385, 283] width 59 height 15
click at [515, 196] on div "3" at bounding box center [517, 199] width 13 height 13
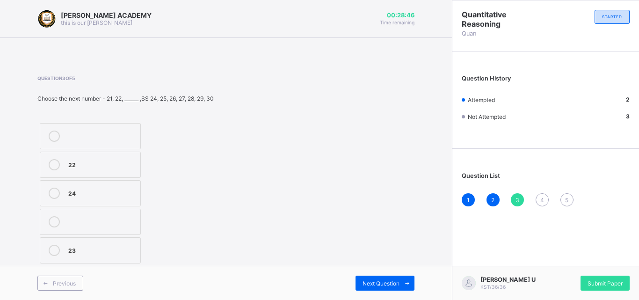
click at [134, 260] on label "23" at bounding box center [90, 250] width 101 height 26
click at [544, 196] on span "4" at bounding box center [542, 199] width 4 height 7
click at [109, 161] on div "70" at bounding box center [99, 163] width 62 height 9
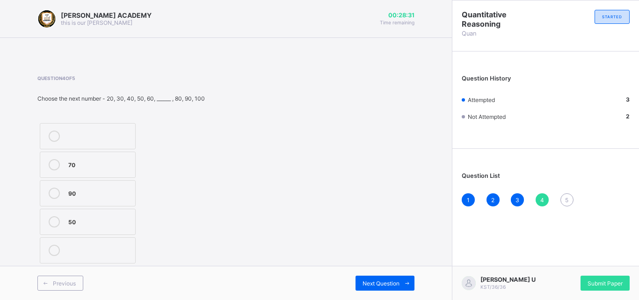
click at [109, 161] on div "70" at bounding box center [99, 163] width 62 height 9
click at [395, 283] on span "Next Question" at bounding box center [381, 283] width 37 height 7
click at [131, 129] on label "15" at bounding box center [91, 136] width 102 height 26
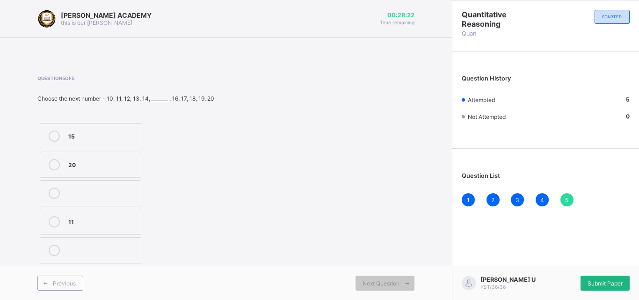
click at [603, 282] on span "Submit Paper" at bounding box center [605, 283] width 35 height 7
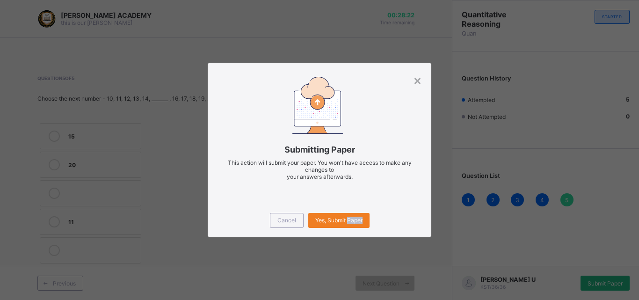
click at [603, 282] on div "× Submitting Paper This action will submit your paper. You won't have access to…" at bounding box center [319, 150] width 639 height 300
click at [334, 219] on span "Yes, Submit Paper" at bounding box center [338, 220] width 47 height 7
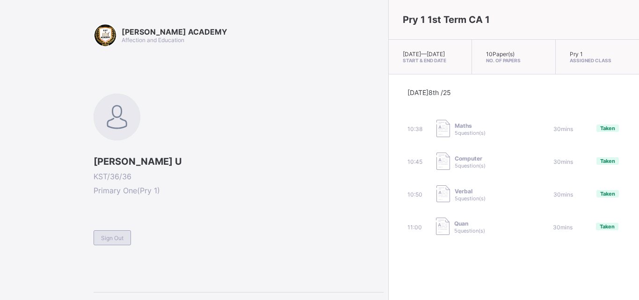
click at [125, 236] on div "Sign Out" at bounding box center [112, 237] width 37 height 15
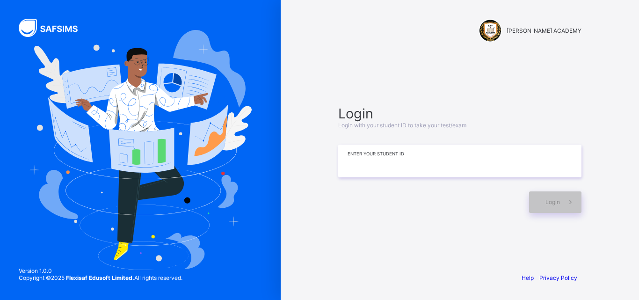
click at [375, 162] on input at bounding box center [459, 161] width 243 height 33
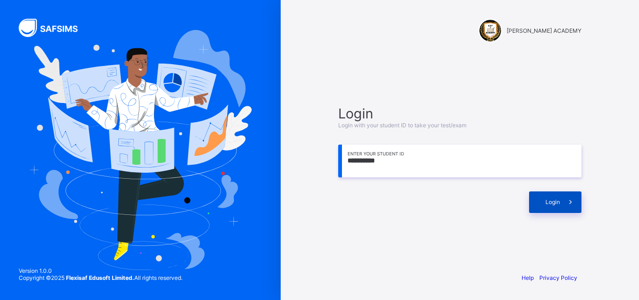
type input "**********"
click at [546, 197] on div "Login" at bounding box center [555, 202] width 52 height 22
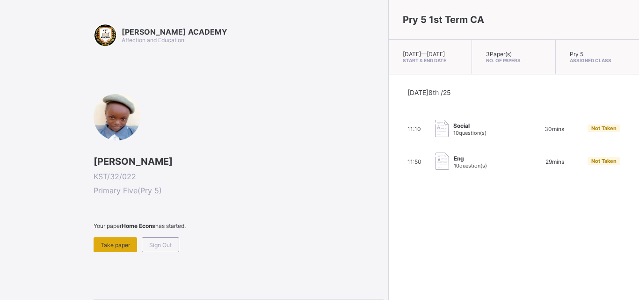
click at [118, 240] on div "Take paper" at bounding box center [116, 244] width 44 height 15
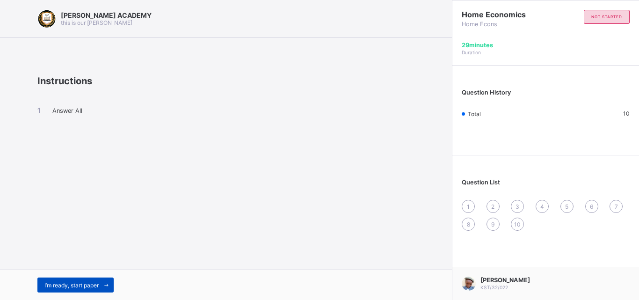
click at [70, 282] on span "I’m ready, start paper" at bounding box center [71, 285] width 54 height 7
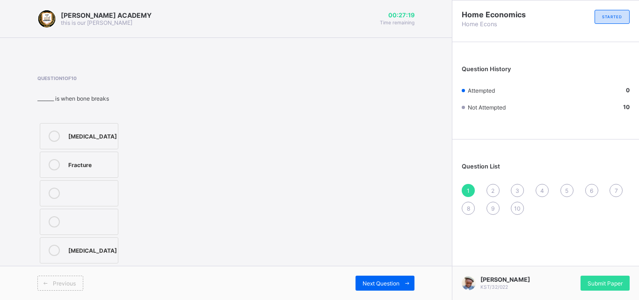
drag, startPoint x: 86, startPoint y: 190, endPoint x: 87, endPoint y: 233, distance: 43.5
click at [87, 233] on div "[MEDICAL_DATA] Fracture [MEDICAL_DATA]" at bounding box center [78, 193] width 83 height 145
click at [87, 233] on label at bounding box center [79, 222] width 79 height 26
drag, startPoint x: 87, startPoint y: 233, endPoint x: 90, endPoint y: 253, distance: 19.9
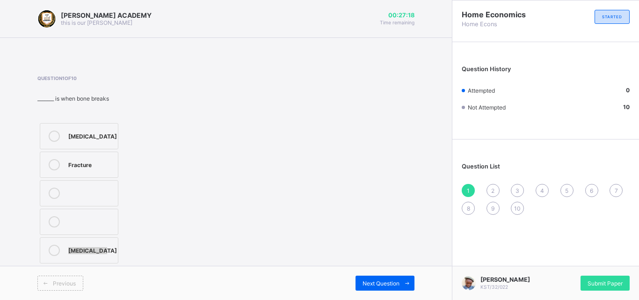
click at [90, 253] on div "[MEDICAL_DATA] Fracture [MEDICAL_DATA]" at bounding box center [78, 193] width 83 height 145
click at [90, 253] on div "[MEDICAL_DATA]" at bounding box center [92, 249] width 49 height 9
click at [89, 246] on div "[MEDICAL_DATA]" at bounding box center [92, 249] width 49 height 9
click at [369, 280] on span "Next Question" at bounding box center [381, 283] width 37 height 7
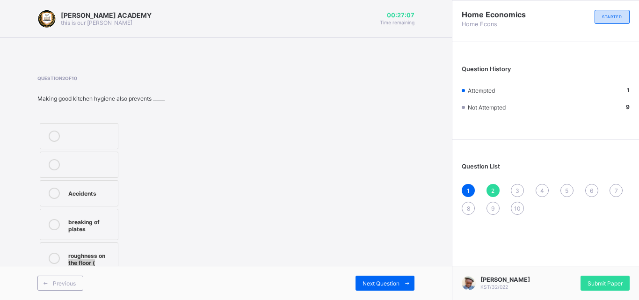
drag, startPoint x: 310, startPoint y: 265, endPoint x: 250, endPoint y: 246, distance: 62.7
click at [250, 246] on div "Question 2 of 10 Making good kitchen hygiene also prevents _____ Accidents brea…" at bounding box center [225, 175] width 377 height 201
click at [64, 194] on label "Accidents" at bounding box center [79, 193] width 79 height 26
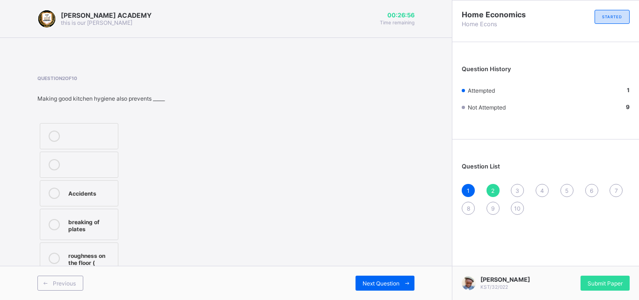
click at [64, 194] on label "Accidents" at bounding box center [79, 193] width 79 height 26
click at [64, 195] on label "Accidents" at bounding box center [79, 193] width 79 height 26
click at [329, 231] on div "Question 2 of 10 Making good kitchen hygiene also prevents _____ Accidents brea…" at bounding box center [225, 175] width 377 height 201
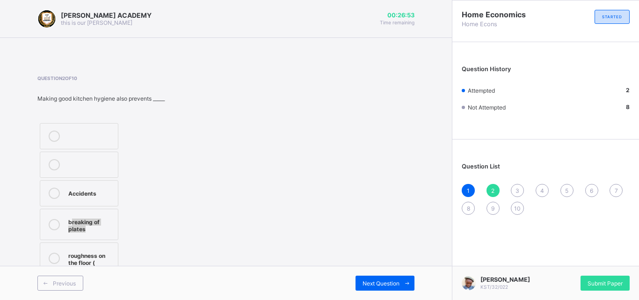
click at [329, 231] on div "Question 2 of 10 Making good kitchen hygiene also prevents _____ Accidents brea…" at bounding box center [225, 175] width 377 height 201
click at [385, 248] on div "Question 2 of 10 Making good kitchen hygiene also prevents _____ Accidents brea…" at bounding box center [225, 175] width 377 height 201
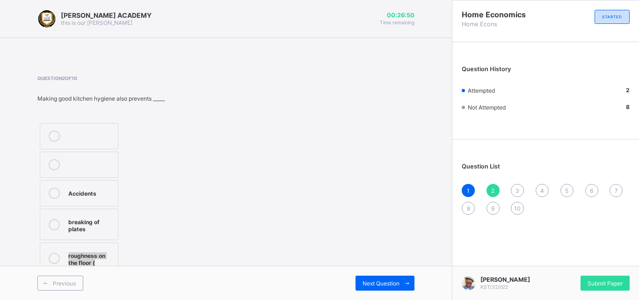
click at [385, 248] on div "Question 2 of 10 Making good kitchen hygiene also prevents _____ Accidents brea…" at bounding box center [225, 175] width 377 height 201
click at [384, 279] on div "Next Question" at bounding box center [385, 283] width 59 height 15
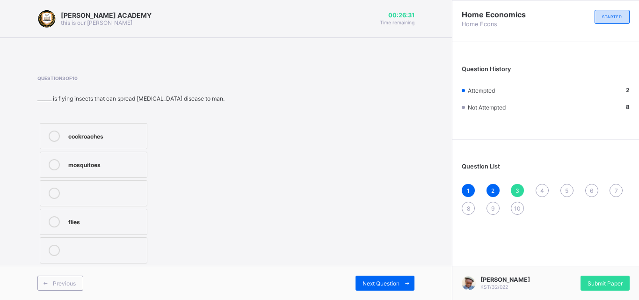
click at [113, 159] on label "mosquitoes" at bounding box center [94, 165] width 108 height 26
click at [385, 280] on span "Next Question" at bounding box center [381, 283] width 37 height 7
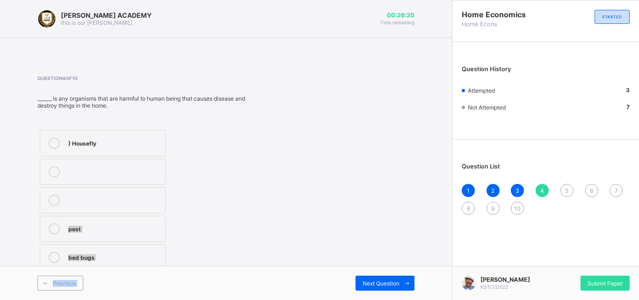
drag, startPoint x: 298, startPoint y: 285, endPoint x: 229, endPoint y: 177, distance: 128.1
click at [229, 177] on div "[PERSON_NAME] ACADEMY this is our [PERSON_NAME] 00:26:20 Time remaining Questio…" at bounding box center [226, 150] width 452 height 300
click at [229, 177] on div ") Housefly pest bed bugs" at bounding box center [146, 200] width 218 height 145
click at [233, 202] on div ") Housefly pest bed bugs" at bounding box center [146, 200] width 218 height 145
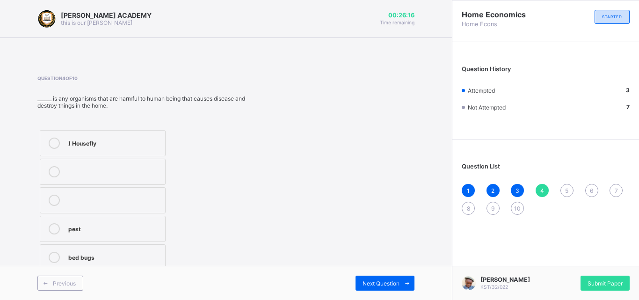
click at [233, 202] on div ") Housefly pest bed bugs" at bounding box center [146, 200] width 218 height 145
click at [238, 221] on div ") Housefly pest bed bugs" at bounding box center [146, 200] width 218 height 145
click at [279, 116] on div "Question 4 of 10 ______ is any organisms that are harmful to human being that c…" at bounding box center [225, 173] width 377 height 197
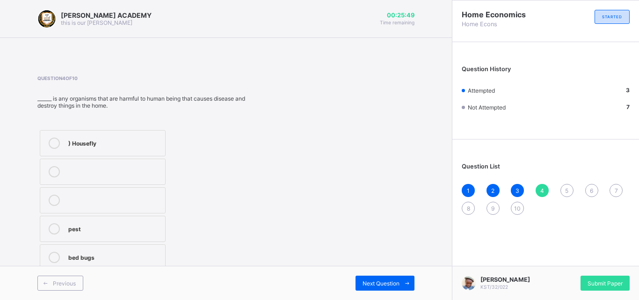
click at [279, 116] on div "Question 4 of 10 ______ is any organisms that are harmful to human being that c…" at bounding box center [225, 173] width 377 height 197
click at [104, 138] on div ") Housefly" at bounding box center [114, 142] width 92 height 9
click at [136, 153] on label ") Housefly" at bounding box center [103, 143] width 126 height 26
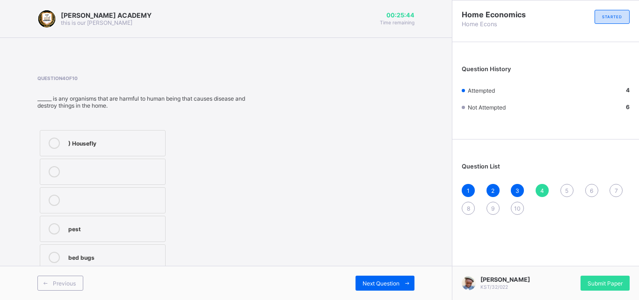
click at [136, 153] on label ") Housefly" at bounding box center [103, 143] width 126 height 26
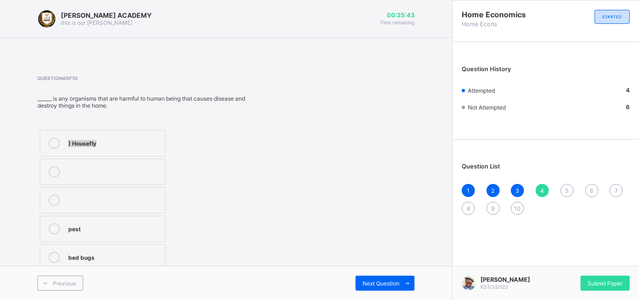
click at [158, 168] on div at bounding box center [114, 167] width 92 height 2
click at [132, 134] on label ") Housefly" at bounding box center [103, 143] width 126 height 26
click at [363, 223] on div "Question 4 of 10 ______ is any organisms that are harmful to human being that c…" at bounding box center [225, 173] width 377 height 197
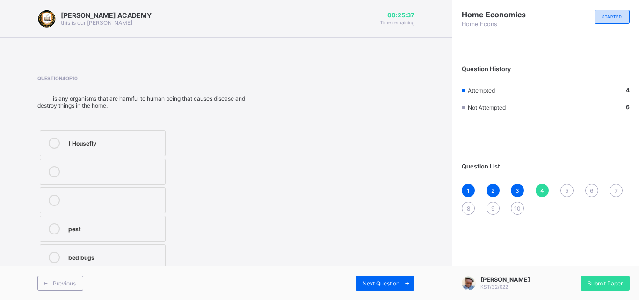
click at [363, 223] on div "Question 4 of 10 ______ is any organisms that are harmful to human being that c…" at bounding box center [225, 173] width 377 height 197
click at [374, 252] on div "Question 4 of 10 ______ is any organisms that are harmful to human being that c…" at bounding box center [225, 173] width 377 height 197
click at [382, 282] on span "Next Question" at bounding box center [381, 283] width 37 height 7
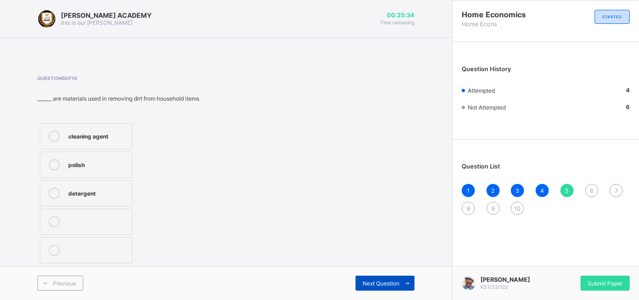
click at [382, 282] on span "Next Question" at bounding box center [381, 283] width 37 height 7
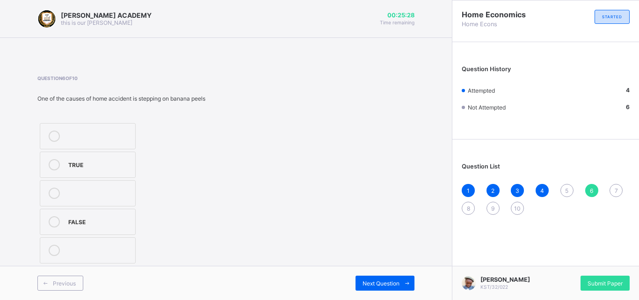
click at [94, 160] on div "TRUE" at bounding box center [99, 163] width 62 height 9
click at [326, 239] on div "Question 6 of 10 One of the causes of home accident is stepping on banana peels…" at bounding box center [225, 170] width 377 height 190
click at [385, 256] on div "Question 6 of 10 One of the causes of home accident is stepping on banana peels…" at bounding box center [225, 170] width 377 height 190
click at [385, 267] on div "Previous Next Question" at bounding box center [226, 283] width 452 height 34
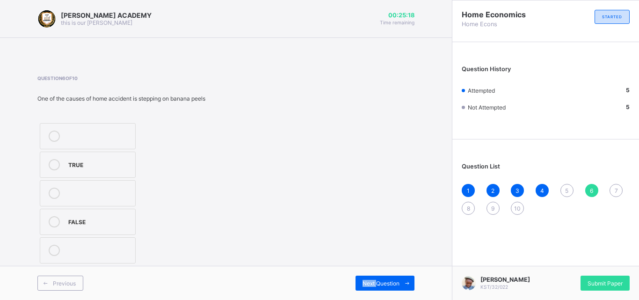
click at [385, 267] on div "Previous Next Question" at bounding box center [226, 283] width 452 height 34
click at [390, 280] on span "Next Question" at bounding box center [381, 283] width 37 height 7
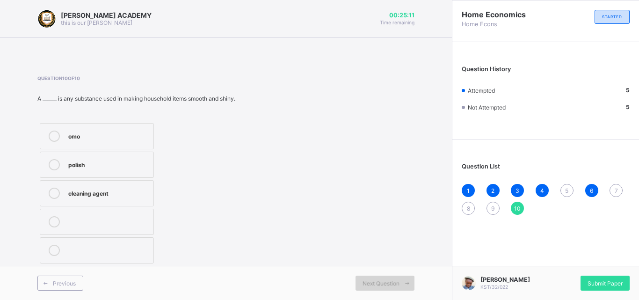
click at [390, 280] on span "Next Question" at bounding box center [381, 283] width 37 height 7
click at [77, 136] on div "omo" at bounding box center [108, 135] width 80 height 9
click at [79, 162] on div "polish" at bounding box center [108, 163] width 80 height 9
click at [152, 176] on label "polish" at bounding box center [97, 165] width 114 height 26
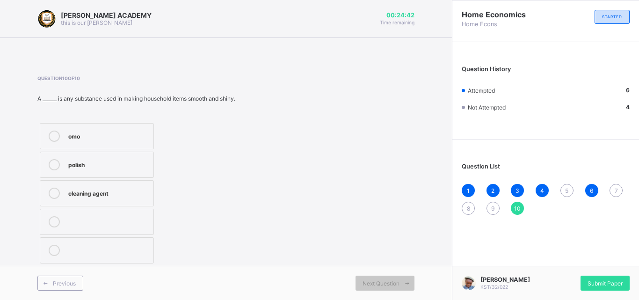
click at [255, 184] on div "Question 10 of 10 A ______ is any substance used in making household items smoo…" at bounding box center [225, 170] width 377 height 190
click at [300, 218] on div "Question 10 of 10 A ______ is any substance used in making household items smoo…" at bounding box center [225, 170] width 377 height 190
click at [401, 236] on div "Question 10 of 10 A ______ is any substance used in making household items smoo…" at bounding box center [225, 170] width 377 height 190
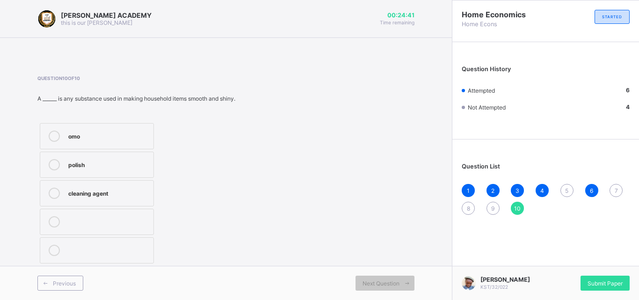
click at [401, 236] on div "Question 10 of 10 A ______ is any substance used in making household items smoo…" at bounding box center [225, 170] width 377 height 190
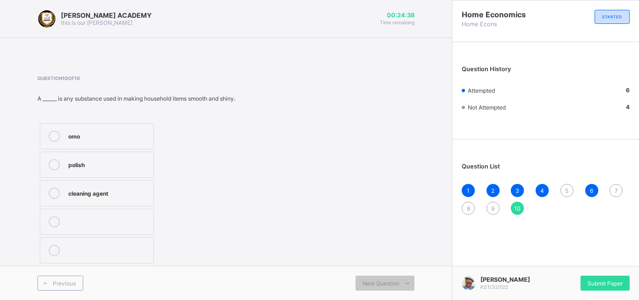
drag, startPoint x: 401, startPoint y: 236, endPoint x: 356, endPoint y: 219, distance: 48.4
click at [356, 219] on div "Question 10 of 10 A ______ is any substance used in making household items smoo…" at bounding box center [225, 170] width 377 height 190
click at [53, 283] on span "Previous" at bounding box center [64, 283] width 23 height 7
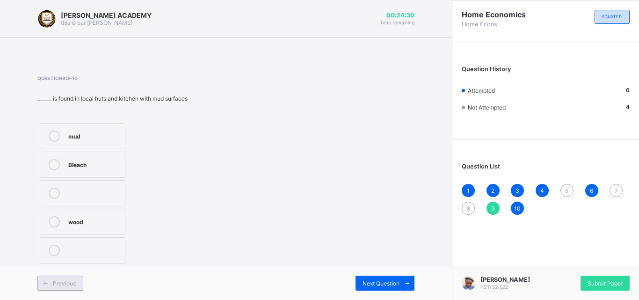
click at [53, 283] on span "Previous" at bounding box center [64, 283] width 23 height 7
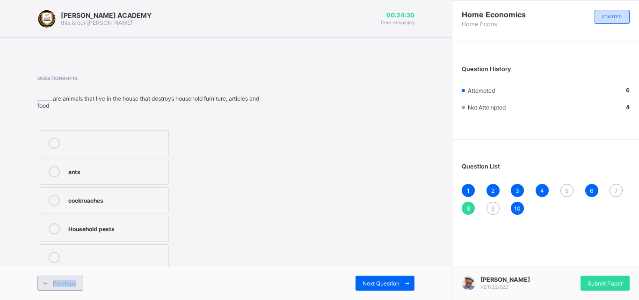
click at [53, 283] on span "Previous" at bounding box center [64, 283] width 23 height 7
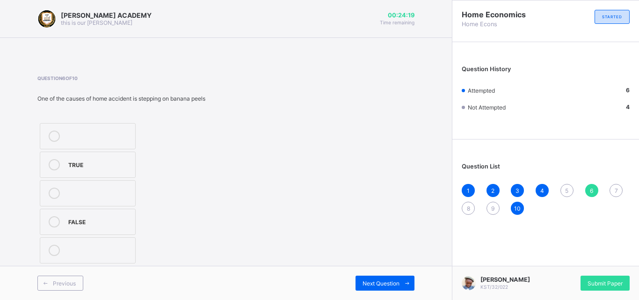
click at [293, 247] on div "Question 6 of 10 One of the causes of home accident is stepping on banana peels…" at bounding box center [225, 170] width 377 height 190
click at [367, 262] on div "Question 6 of 10 One of the causes of home accident is stepping on banana peels…" at bounding box center [225, 170] width 377 height 190
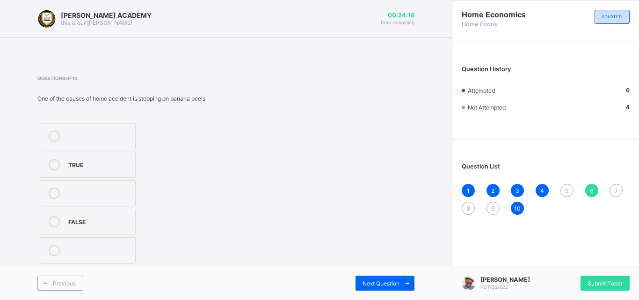
click at [367, 262] on div "Question 6 of 10 One of the causes of home accident is stepping on banana peels…" at bounding box center [225, 170] width 377 height 190
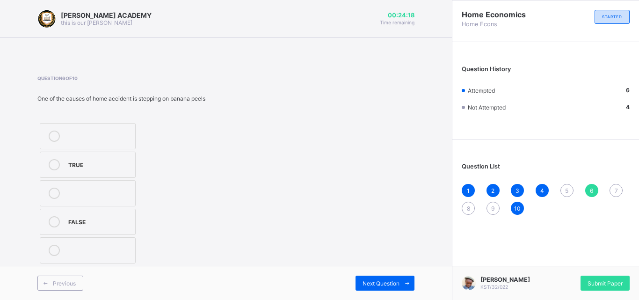
click at [367, 262] on div "Question 6 of 10 One of the causes of home accident is stepping on banana peels…" at bounding box center [225, 170] width 377 height 190
click at [378, 281] on span "Next Question" at bounding box center [381, 283] width 37 height 7
click at [80, 166] on label "ants" at bounding box center [104, 172] width 129 height 26
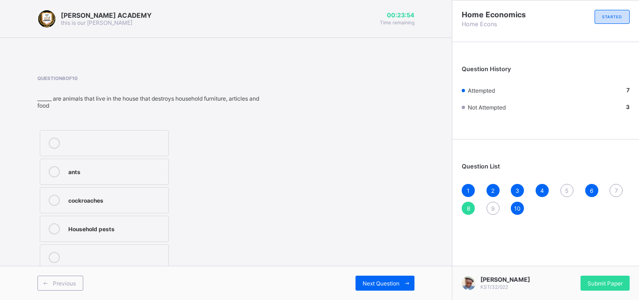
click at [81, 195] on div "cockroaches" at bounding box center [115, 199] width 95 height 9
click at [164, 205] on label "cockroaches" at bounding box center [104, 200] width 129 height 26
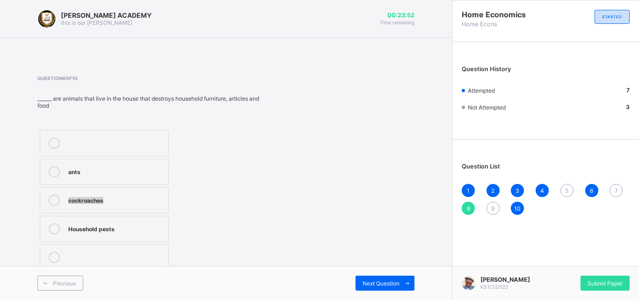
click at [218, 214] on div "ants cockroaches Household pests" at bounding box center [148, 200] width 223 height 145
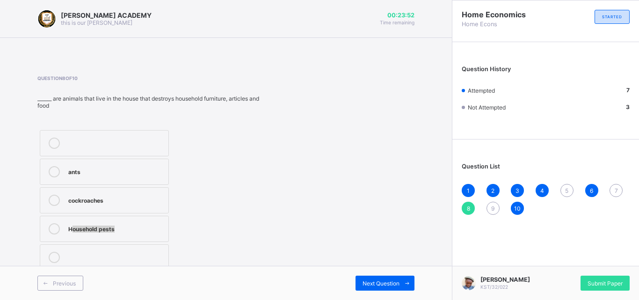
click at [218, 214] on div "ants cockroaches Household pests" at bounding box center [148, 200] width 223 height 145
click at [252, 226] on div "ants cockroaches Household pests" at bounding box center [148, 200] width 223 height 145
click at [344, 254] on div "Question 8 of 10 ______ are animals that live in the house that destroys househ…" at bounding box center [225, 173] width 377 height 197
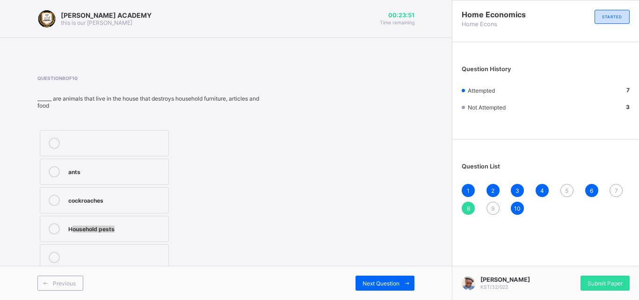
click at [344, 254] on div "Question 8 of 10 ______ are animals that live in the house that destroys househ…" at bounding box center [225, 173] width 377 height 197
click at [392, 265] on div "Question 8 of 10 ______ are animals that live in the house that destroys househ…" at bounding box center [225, 173] width 377 height 197
click at [391, 274] on div "Previous Next Question" at bounding box center [226, 283] width 452 height 34
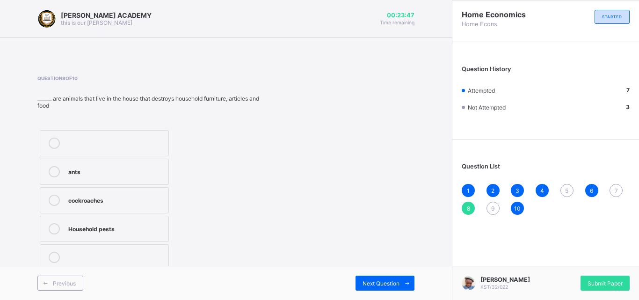
click at [391, 274] on div "Previous Next Question" at bounding box center [226, 283] width 452 height 34
click at [395, 284] on span "Next Question" at bounding box center [381, 283] width 37 height 7
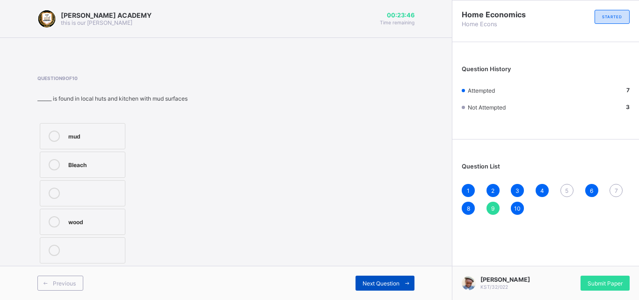
click at [395, 284] on span "Next Question" at bounding box center [381, 283] width 37 height 7
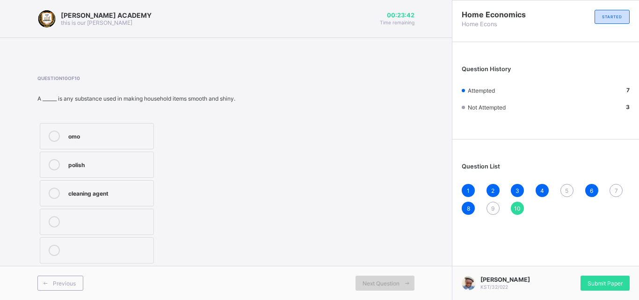
click at [395, 284] on span "Next Question" at bounding box center [381, 283] width 37 height 7
click at [396, 283] on span "Next Question" at bounding box center [381, 283] width 37 height 7
click at [67, 276] on div "Previous" at bounding box center [60, 283] width 46 height 15
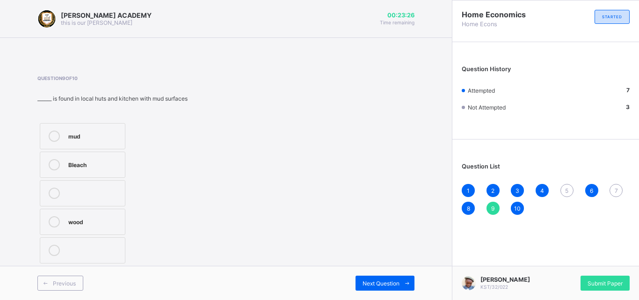
click at [105, 131] on div "mud" at bounding box center [94, 135] width 52 height 9
click at [269, 152] on div "Question 9 of 10 ______ is found in local huts and kitchen with mud surfaces mu…" at bounding box center [225, 170] width 377 height 190
click at [69, 280] on span "Previous" at bounding box center [64, 283] width 23 height 7
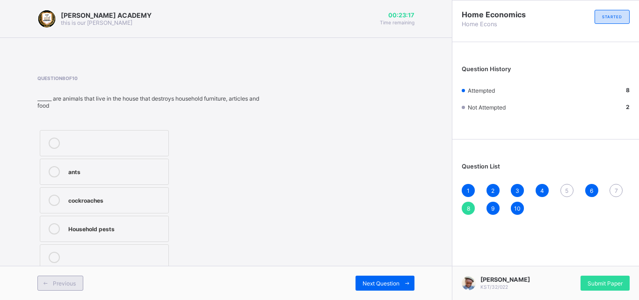
click at [69, 280] on span "Previous" at bounding box center [64, 283] width 23 height 7
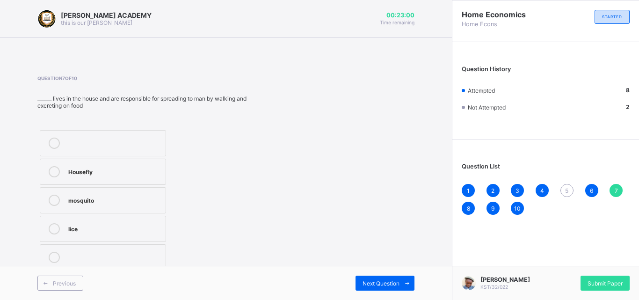
click at [131, 161] on label "Housefly" at bounding box center [103, 172] width 126 height 26
click at [228, 177] on div "Housefly mosquito lice" at bounding box center [146, 200] width 218 height 145
click at [227, 189] on div "Housefly mosquito lice" at bounding box center [146, 200] width 218 height 145
click at [121, 271] on div "Previous Next Question" at bounding box center [226, 283] width 452 height 34
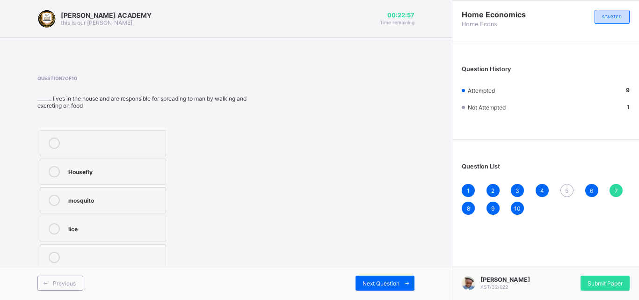
click at [121, 271] on div "Previous Next Question" at bounding box center [226, 283] width 452 height 34
click at [64, 280] on span "Previous" at bounding box center [64, 283] width 23 height 7
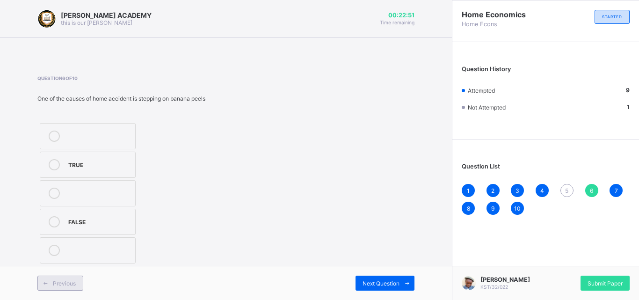
click at [64, 280] on span "Previous" at bounding box center [64, 283] width 23 height 7
click at [89, 138] on div "cleaning agent" at bounding box center [97, 135] width 59 height 9
click at [178, 138] on div "cleaning agent polish detergent" at bounding box center [118, 193] width 162 height 145
click at [225, 148] on div "Question 5 of 10 ______ are materials used in removing dirt from household item…" at bounding box center [225, 170] width 377 height 190
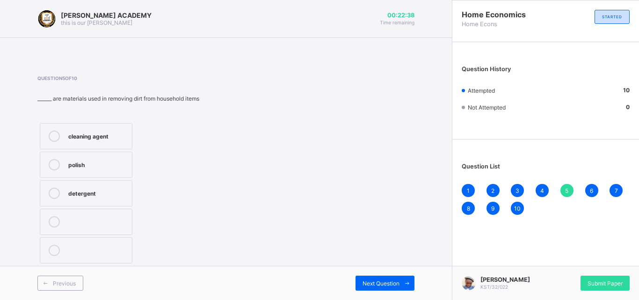
click at [229, 155] on div "Question 5 of 10 ______ are materials used in removing dirt from household item…" at bounding box center [225, 170] width 377 height 190
click at [349, 232] on div "Question 5 of 10 ______ are materials used in removing dirt from household item…" at bounding box center [225, 170] width 377 height 190
click at [365, 250] on div "Question 5 of 10 ______ are materials used in removing dirt from household item…" at bounding box center [225, 170] width 377 height 190
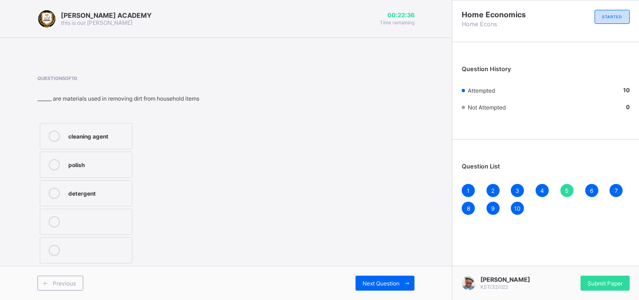
click at [370, 263] on div "Question 5 of 10 ______ are materials used in removing dirt from household item…" at bounding box center [225, 170] width 377 height 190
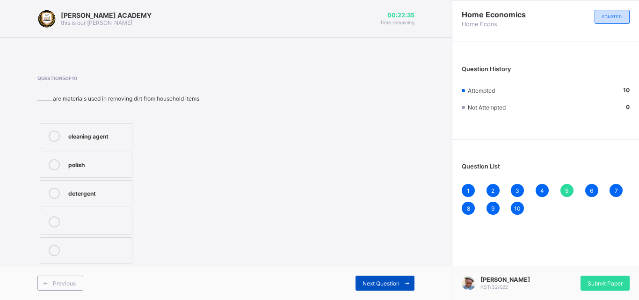
click at [378, 285] on span "Next Question" at bounding box center [381, 283] width 37 height 7
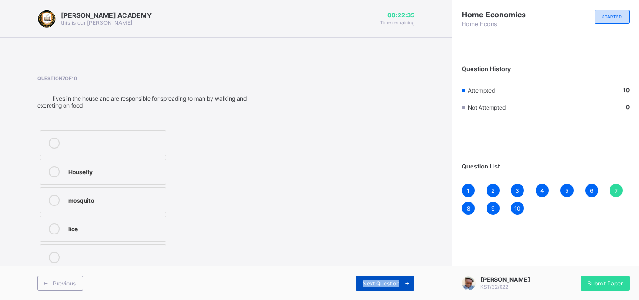
click at [378, 285] on span "Next Question" at bounding box center [381, 283] width 37 height 7
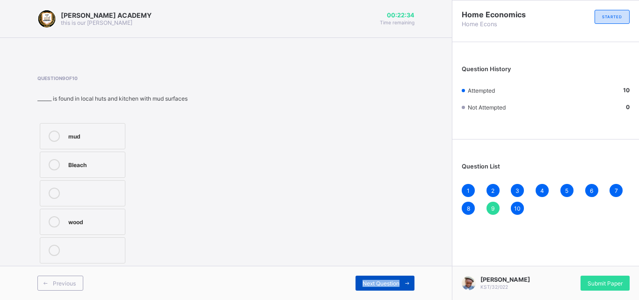
click at [378, 285] on span "Next Question" at bounding box center [381, 283] width 37 height 7
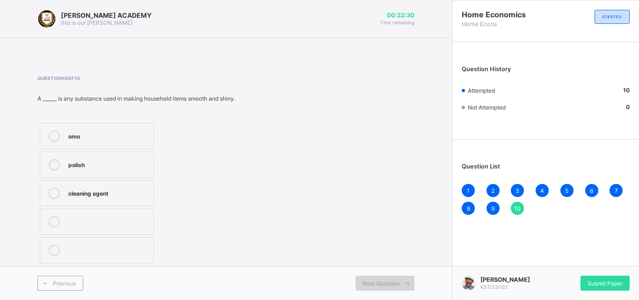
click at [378, 285] on span "Next Question" at bounding box center [381, 283] width 37 height 7
click at [627, 266] on div "[PERSON_NAME] KST/32/022 Submit Paper" at bounding box center [545, 283] width 187 height 34
click at [602, 277] on div "Submit Paper" at bounding box center [605, 283] width 49 height 15
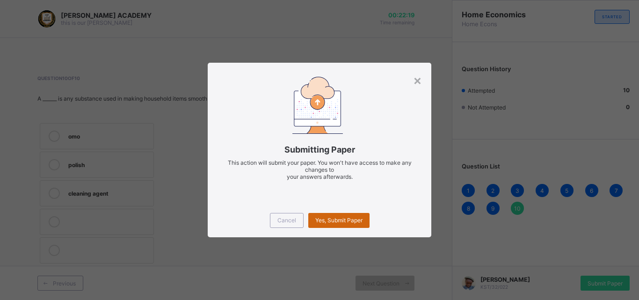
click at [337, 215] on div "Yes, Submit Paper" at bounding box center [338, 220] width 61 height 15
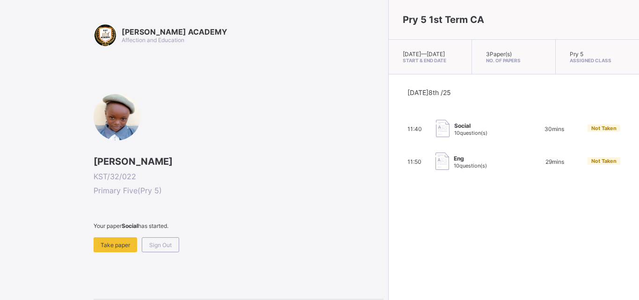
click at [180, 240] on div "Your paper Social has started. Take paper Sign Out" at bounding box center [239, 237] width 290 height 30
click at [105, 239] on div "Take paper" at bounding box center [116, 244] width 44 height 15
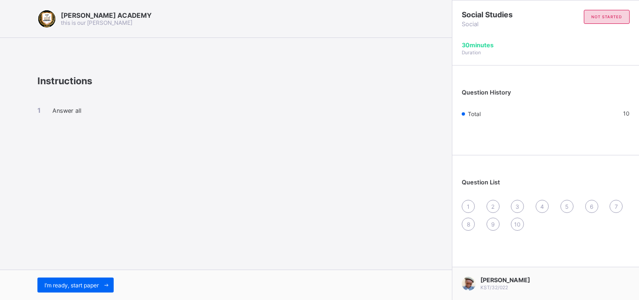
click at [56, 273] on div "I’m ready, start paper" at bounding box center [226, 284] width 452 height 30
click at [67, 280] on div "I’m ready, start paper" at bounding box center [75, 284] width 76 height 15
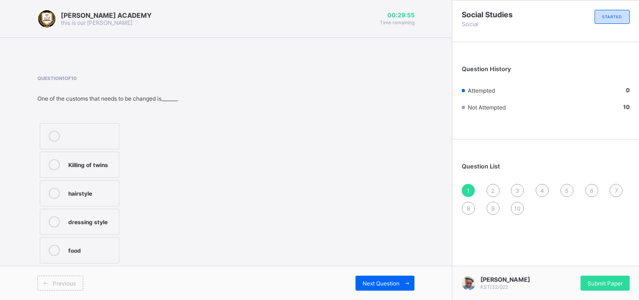
click at [88, 162] on div "Killing of twins" at bounding box center [91, 163] width 46 height 9
click at [293, 212] on div "Question 1 of 10 One of the customs that needs to be changed is_______ Killing …" at bounding box center [225, 170] width 377 height 190
click at [391, 279] on div "Next Question" at bounding box center [385, 283] width 59 height 15
click at [86, 149] on div "English Hausa [PERSON_NAME]" at bounding box center [86, 193] width 98 height 145
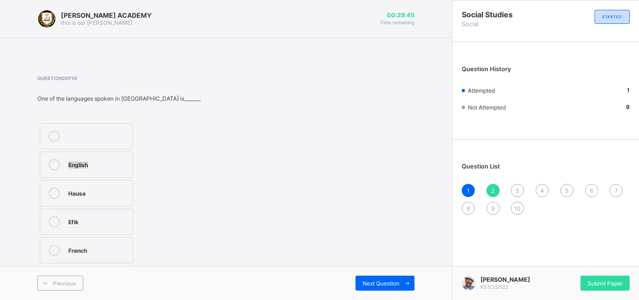
click at [86, 149] on div "English Hausa [PERSON_NAME]" at bounding box center [86, 193] width 98 height 145
click at [90, 168] on div "English" at bounding box center [97, 163] width 59 height 9
click at [207, 196] on div "Question 2 of 10 One of the languages spoken in [GEOGRAPHIC_DATA] is_______ Eng…" at bounding box center [225, 170] width 377 height 190
click at [377, 268] on div "Previous Next Question" at bounding box center [226, 283] width 452 height 34
click at [380, 278] on div "Next Question" at bounding box center [385, 283] width 59 height 15
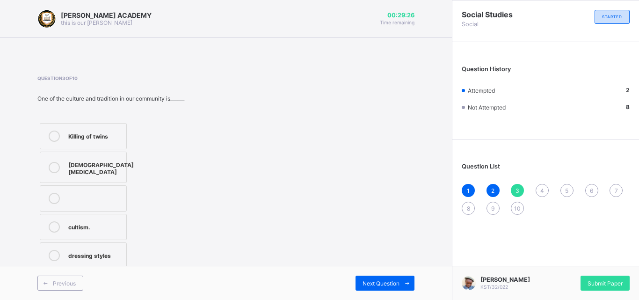
click at [68, 161] on div "[DEMOGRAPHIC_DATA][MEDICAL_DATA]" at bounding box center [100, 167] width 65 height 16
click at [278, 205] on div "Question 3 of 10 One of the culture and tradition in our community is______ Kil…" at bounding box center [225, 173] width 377 height 196
click at [351, 253] on div "Question 3 of 10 One of the culture and tradition in our community is______ Kil…" at bounding box center [225, 173] width 377 height 196
click at [385, 277] on div "Next Question" at bounding box center [385, 283] width 59 height 15
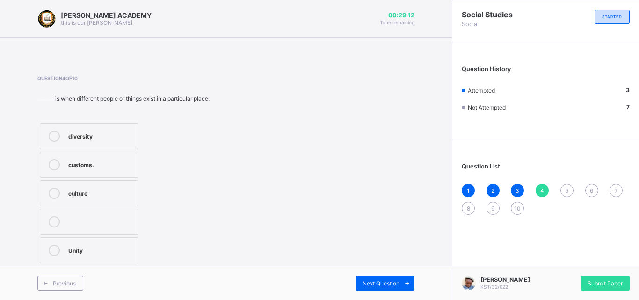
click at [80, 131] on div "diversity" at bounding box center [100, 135] width 65 height 9
click at [253, 145] on div "Question 4 of 10 _______ is when different people or things exist in a particul…" at bounding box center [225, 170] width 377 height 190
click at [274, 165] on div "Question 4 of 10 _______ is when different people or things exist in a particul…" at bounding box center [225, 170] width 377 height 190
click at [283, 173] on div "Question 4 of 10 _______ is when different people or things exist in a particul…" at bounding box center [225, 170] width 377 height 190
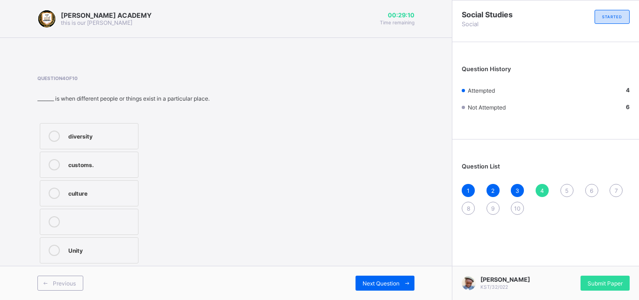
click at [300, 188] on div "Question 4 of 10 _______ is when different people or things exist in a particul…" at bounding box center [225, 170] width 377 height 190
click at [332, 217] on div "Question 4 of 10 _______ is when different people or things exist in a particul…" at bounding box center [225, 170] width 377 height 190
click at [385, 277] on div "Next Question" at bounding box center [385, 283] width 59 height 15
click at [87, 160] on div "culture" at bounding box center [90, 163] width 45 height 9
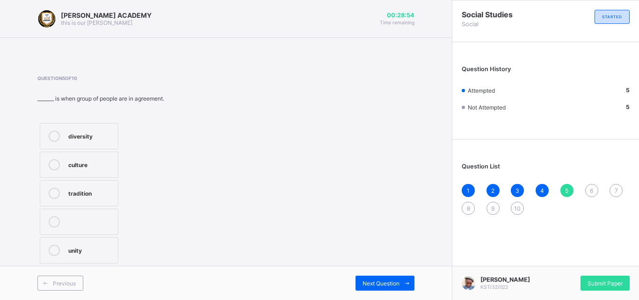
click at [353, 258] on div "Question 5 of 10 _______ is when group of people are in agreement. diversity cu…" at bounding box center [225, 170] width 377 height 190
click at [383, 280] on span "Next Question" at bounding box center [381, 283] width 37 height 7
click at [94, 193] on div "cousin" at bounding box center [90, 192] width 45 height 9
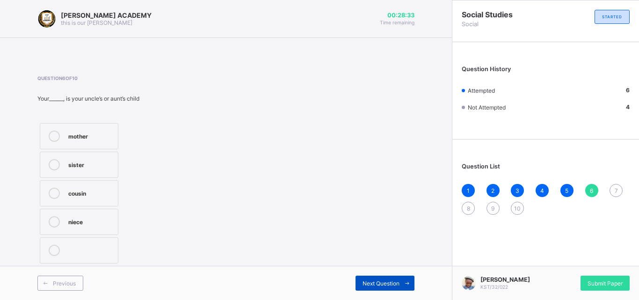
click at [381, 276] on div "Next Question" at bounding box center [385, 283] width 59 height 15
click at [67, 206] on label "one" at bounding box center [79, 193] width 79 height 26
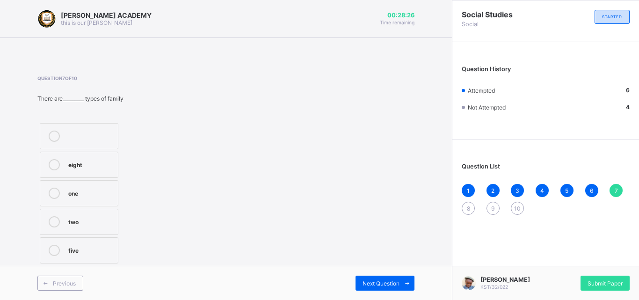
click at [67, 206] on label "one" at bounding box center [79, 193] width 79 height 26
click at [72, 213] on label "two" at bounding box center [79, 222] width 79 height 26
click at [373, 280] on span "Next Question" at bounding box center [381, 283] width 37 height 7
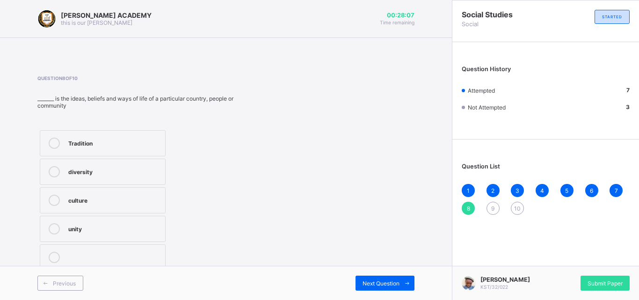
click at [101, 218] on label "unity" at bounding box center [103, 229] width 126 height 26
click at [383, 249] on div "Question 8 of 10 _______ is the ideas, beliefs and ways of life of a particular…" at bounding box center [225, 173] width 377 height 197
click at [388, 278] on div "Next Question" at bounding box center [385, 283] width 59 height 15
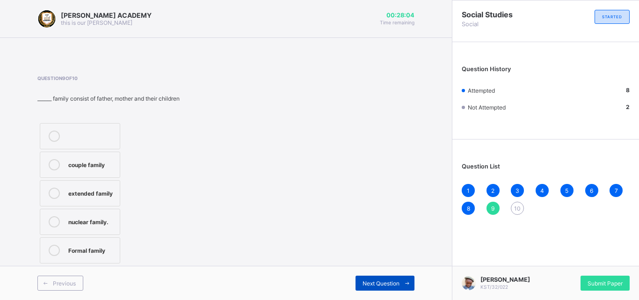
click at [388, 278] on div "Next Question" at bounding box center [385, 283] width 59 height 15
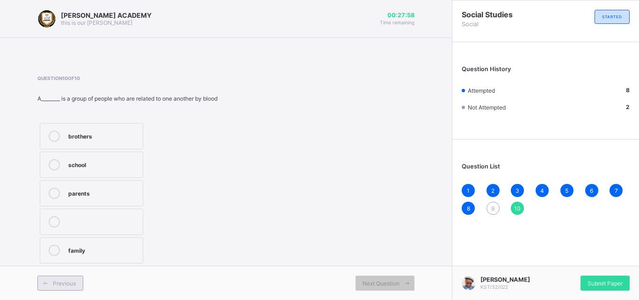
click at [75, 276] on div "Previous" at bounding box center [60, 283] width 46 height 15
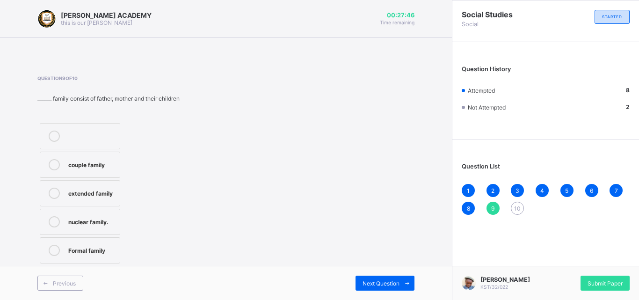
click at [101, 182] on label "extended family" at bounding box center [80, 193] width 80 height 26
click at [393, 276] on div "Next Question" at bounding box center [385, 283] width 59 height 15
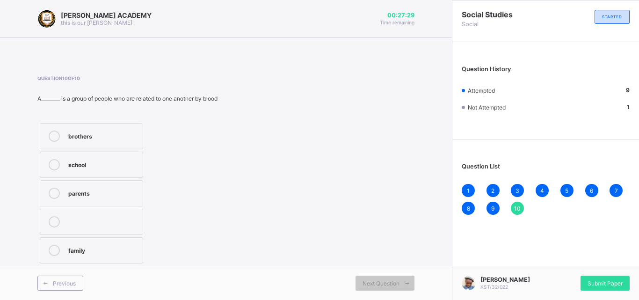
click at [109, 247] on div "family" at bounding box center [103, 249] width 70 height 9
click at [328, 235] on div "Question 10 of 10 A________ is a group of people who are related to one another…" at bounding box center [225, 170] width 377 height 190
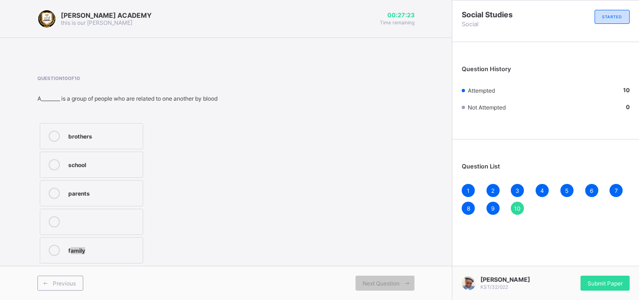
click at [388, 258] on div "Question 10 of 10 A________ is a group of people who are related to one another…" at bounding box center [225, 170] width 377 height 190
click at [396, 280] on span "Next Question" at bounding box center [381, 283] width 37 height 7
click at [437, 138] on div "[PERSON_NAME] ACADEMY this is our [PERSON_NAME] 00:27:17 Time remaining Questio…" at bounding box center [226, 150] width 452 height 300
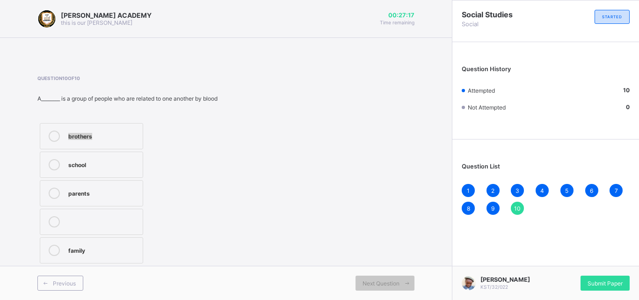
click at [437, 138] on div "[PERSON_NAME] ACADEMY this is our [PERSON_NAME] 00:27:17 Time remaining Questio…" at bounding box center [226, 150] width 452 height 300
click at [442, 178] on div "[PERSON_NAME] ACADEMY this is our [PERSON_NAME] 00:27:15 Time remaining Questio…" at bounding box center [226, 150] width 452 height 300
click at [436, 210] on div "[PERSON_NAME] ACADEMY this is our [PERSON_NAME] 00:27:13 Time remaining Questio…" at bounding box center [226, 150] width 452 height 300
click at [436, 210] on div "[PERSON_NAME] ACADEMY this is our [PERSON_NAME] 00:27:12 Time remaining Questio…" at bounding box center [226, 150] width 452 height 300
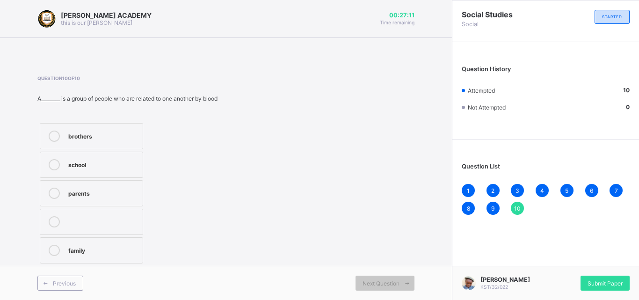
click at [511, 222] on div "Question List 1 2 3 4 5 6 7 8 9 10" at bounding box center [545, 184] width 187 height 80
click at [599, 259] on div "Social Studies Social STARTED Question History Attempted 10 Not Attempted 0 Que…" at bounding box center [545, 150] width 187 height 300
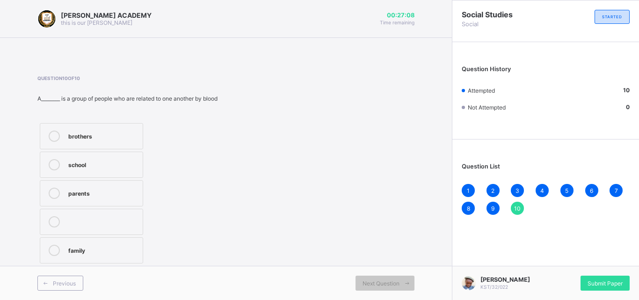
click at [603, 275] on div "[PERSON_NAME] KST/32/022 Submit Paper" at bounding box center [545, 283] width 187 height 34
drag, startPoint x: 604, startPoint y: 278, endPoint x: 541, endPoint y: 260, distance: 66.2
click at [541, 260] on div "Social Studies Social STARTED Question History Attempted 10 Not Attempted 0 Que…" at bounding box center [545, 150] width 187 height 300
click at [125, 214] on label at bounding box center [91, 222] width 103 height 26
click at [128, 234] on label at bounding box center [91, 222] width 103 height 26
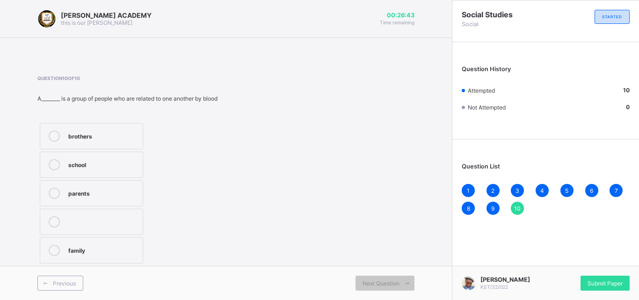
click at [131, 244] on label "family" at bounding box center [91, 250] width 103 height 26
click at [460, 232] on div "Social Studies Social STARTED Question History Attempted 10 Not Attempted 0 Que…" at bounding box center [545, 150] width 187 height 300
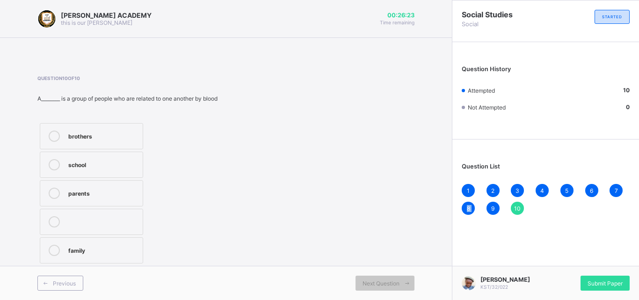
drag, startPoint x: 434, startPoint y: 229, endPoint x: 450, endPoint y: 232, distance: 16.2
click at [434, 229] on div "[PERSON_NAME] ACADEMY this is our [PERSON_NAME] 00:26:23 Time remaining Questio…" at bounding box center [226, 150] width 452 height 300
click at [626, 261] on div "Social Studies Social STARTED Question History Attempted 10 Not Attempted 0 Que…" at bounding box center [545, 150] width 187 height 300
click at [607, 271] on div "[PERSON_NAME] KST/32/022 Submit Paper" at bounding box center [545, 283] width 187 height 34
click at [607, 279] on div "Submit Paper" at bounding box center [605, 283] width 49 height 15
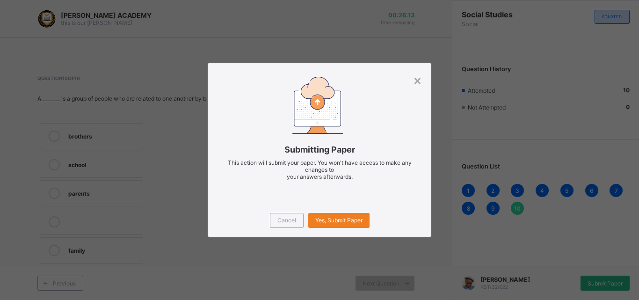
click at [607, 279] on div "× Submitting Paper This action will submit your paper. You won't have access to…" at bounding box center [319, 150] width 639 height 300
drag, startPoint x: 607, startPoint y: 279, endPoint x: 548, endPoint y: 269, distance: 59.8
click at [548, 269] on div "× Submitting Paper This action will submit your paper. You won't have access to…" at bounding box center [319, 150] width 639 height 300
click at [329, 214] on div "Yes, Submit Paper" at bounding box center [338, 220] width 61 height 15
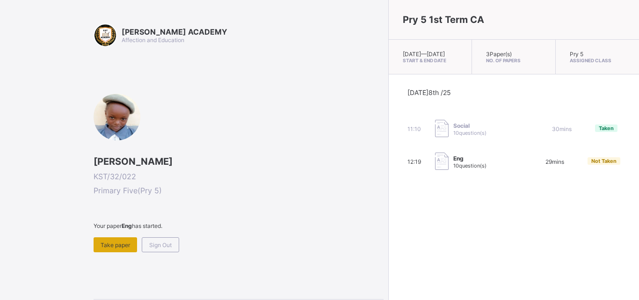
click at [125, 248] on span "Take paper" at bounding box center [115, 244] width 29 height 7
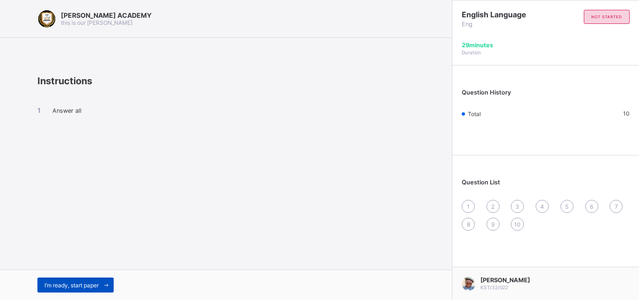
click at [81, 279] on div "I’m ready, start paper" at bounding box center [75, 284] width 76 height 15
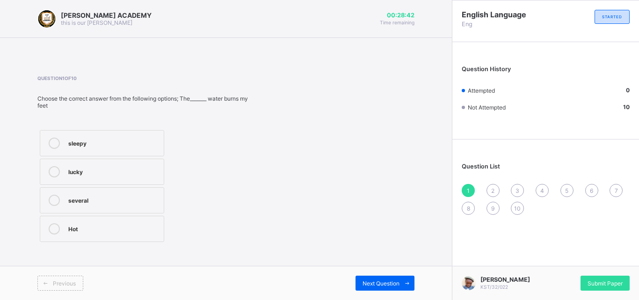
click at [113, 218] on label "Hot" at bounding box center [102, 229] width 124 height 26
click at [374, 277] on div "Next Question" at bounding box center [385, 283] width 59 height 15
click at [144, 247] on label "lucky, excited" at bounding box center [102, 257] width 125 height 26
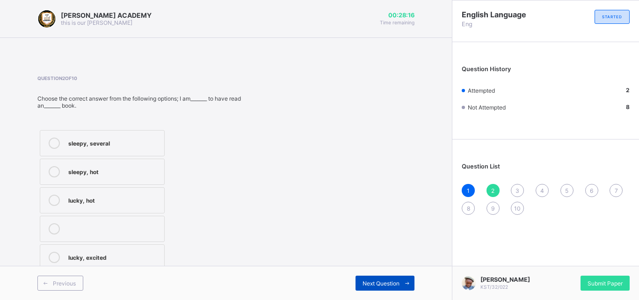
click at [368, 278] on div "Next Question" at bounding box center [385, 283] width 59 height 15
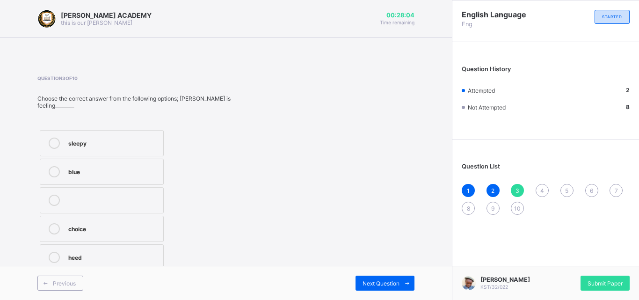
click at [107, 138] on div "sleepy" at bounding box center [113, 142] width 90 height 9
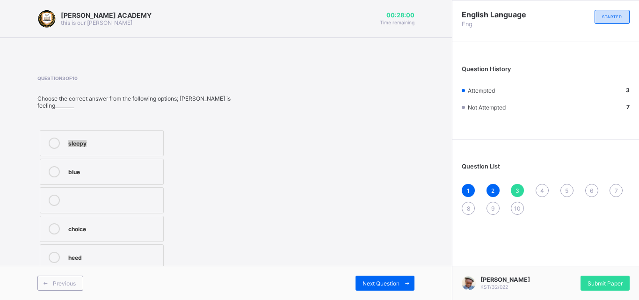
click at [237, 143] on div "sleepy blue choice heed" at bounding box center [144, 200] width 215 height 145
click at [385, 280] on span "Next Question" at bounding box center [381, 283] width 37 height 7
click at [146, 250] on label "severel" at bounding box center [102, 257] width 124 height 26
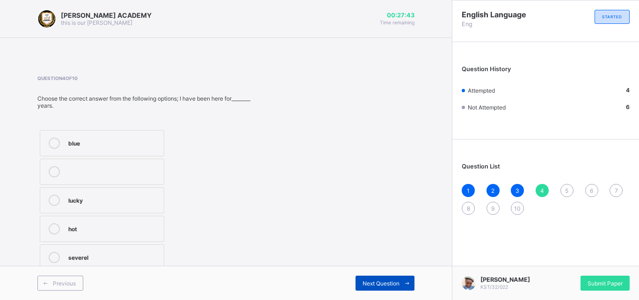
click at [380, 277] on div "Next Question" at bounding box center [385, 283] width 59 height 15
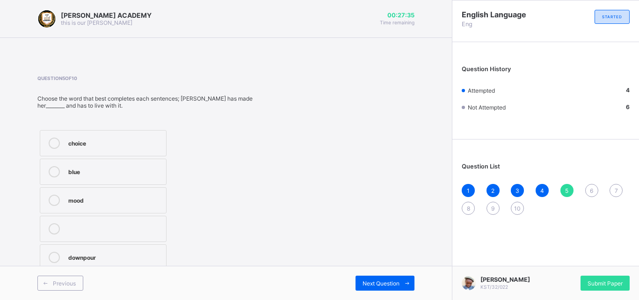
click at [151, 132] on label "choice" at bounding box center [103, 143] width 127 height 26
click at [397, 278] on div "Next Question" at bounding box center [385, 283] width 59 height 15
click at [135, 251] on label "announcer" at bounding box center [103, 257] width 127 height 26
click at [373, 293] on div "Previous Next Question" at bounding box center [226, 283] width 452 height 34
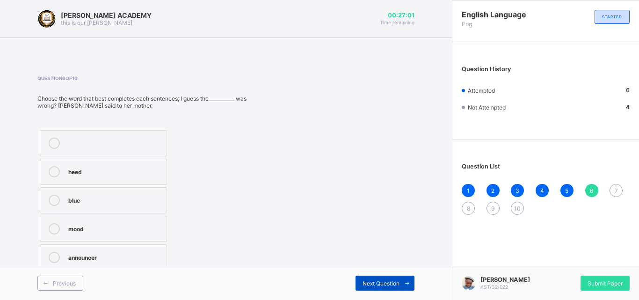
click at [371, 280] on span "Next Question" at bounding box center [381, 283] width 37 height 7
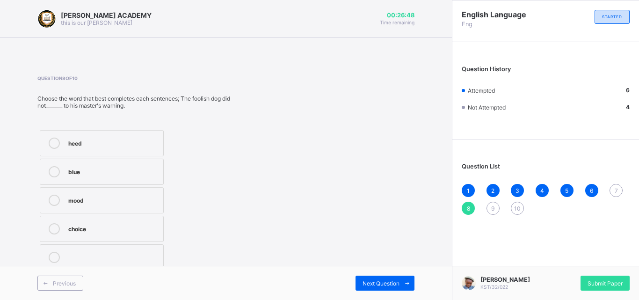
click at [244, 171] on div "heed blue mood choice" at bounding box center [144, 200] width 214 height 145
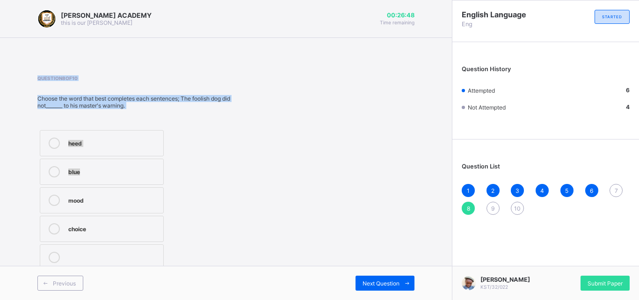
drag, startPoint x: 244, startPoint y: 171, endPoint x: 214, endPoint y: 41, distance: 133.4
click at [214, 41] on div "[PERSON_NAME] ACADEMY this is our [PERSON_NAME] 00:26:48 Time remaining Questio…" at bounding box center [226, 150] width 452 height 300
click at [151, 142] on div "heed" at bounding box center [113, 142] width 90 height 9
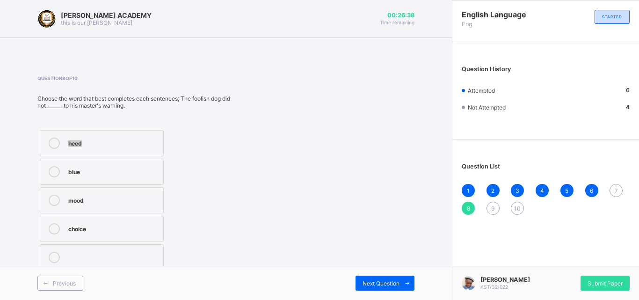
click at [151, 142] on div "heed" at bounding box center [113, 142] width 90 height 9
click at [365, 277] on div "Next Question" at bounding box center [385, 283] width 59 height 15
click at [124, 256] on div "drenched" at bounding box center [114, 256] width 93 height 9
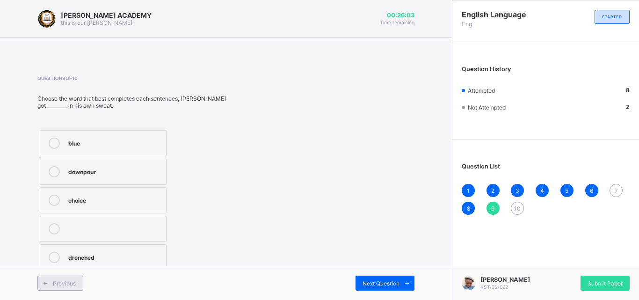
click at [73, 277] on div "Previous" at bounding box center [60, 283] width 46 height 15
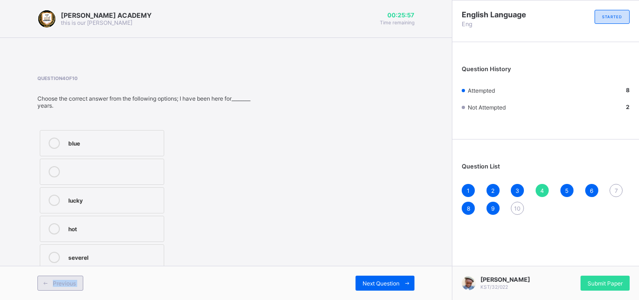
click at [73, 277] on div "Previous" at bounding box center [60, 283] width 46 height 15
click at [79, 277] on div "Previous" at bounding box center [60, 283] width 46 height 15
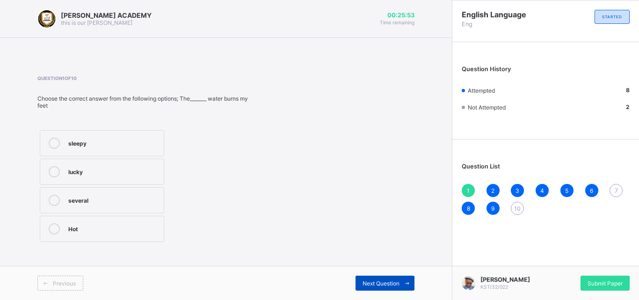
click at [378, 283] on span "Next Question" at bounding box center [381, 283] width 37 height 7
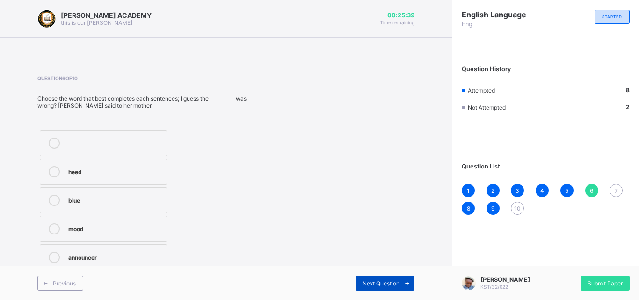
click at [378, 283] on span "Next Question" at bounding box center [381, 283] width 37 height 7
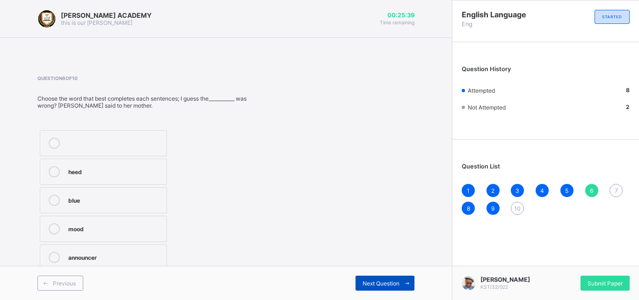
click at [378, 283] on span "Next Question" at bounding box center [381, 283] width 37 height 7
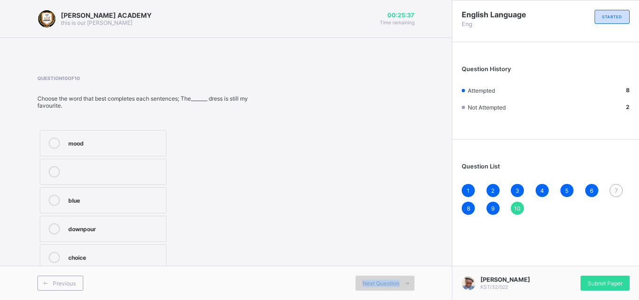
click at [378, 283] on span "Next Question" at bounding box center [381, 283] width 37 height 7
click at [297, 259] on div "Question 10 of 10 Choose the word that best completes each sentences; The______…" at bounding box center [225, 173] width 377 height 197
click at [63, 278] on div "Previous" at bounding box center [60, 283] width 46 height 15
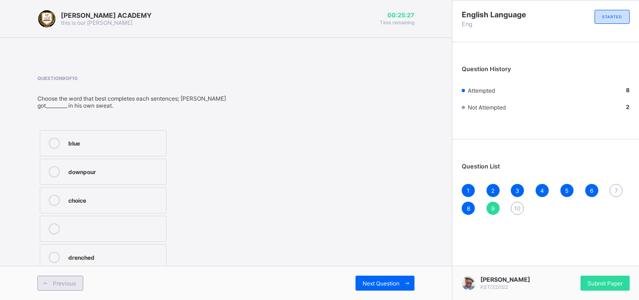
click at [63, 278] on div "Previous" at bounding box center [60, 283] width 46 height 15
click at [156, 192] on label "mood" at bounding box center [103, 200] width 127 height 26
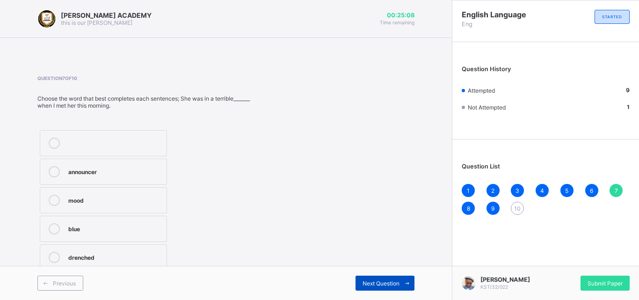
click at [370, 283] on span "Next Question" at bounding box center [381, 283] width 37 height 7
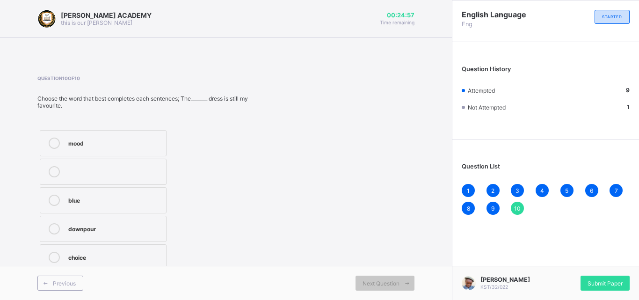
click at [137, 190] on label "blue" at bounding box center [103, 200] width 127 height 26
click at [605, 280] on span "Submit Paper" at bounding box center [605, 283] width 35 height 7
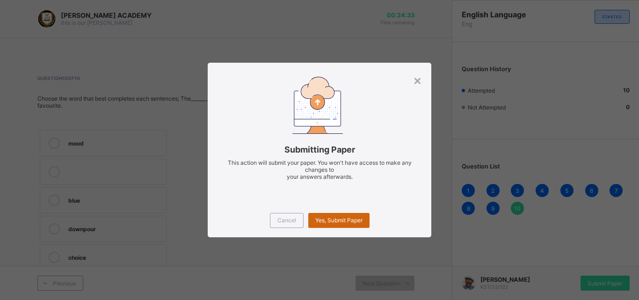
click at [333, 216] on div "Yes, Submit Paper" at bounding box center [338, 220] width 61 height 15
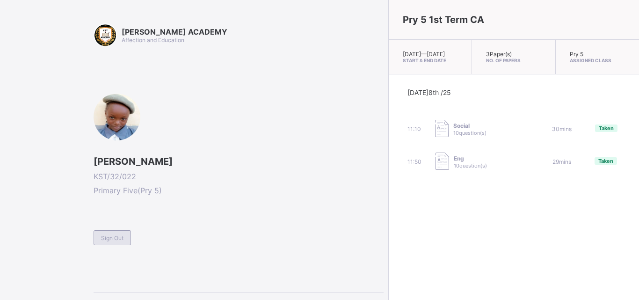
click at [108, 238] on span "Sign Out" at bounding box center [112, 237] width 22 height 7
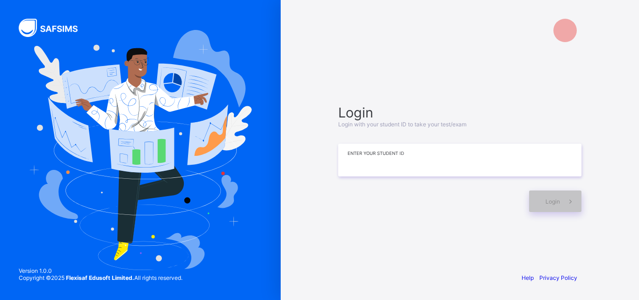
click at [430, 170] on input at bounding box center [459, 160] width 243 height 33
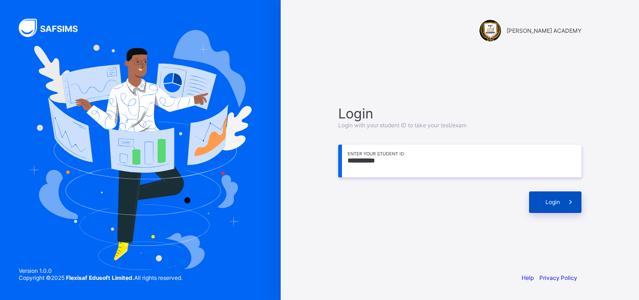
type input "**********"
click at [543, 199] on div "Login" at bounding box center [555, 202] width 52 height 22
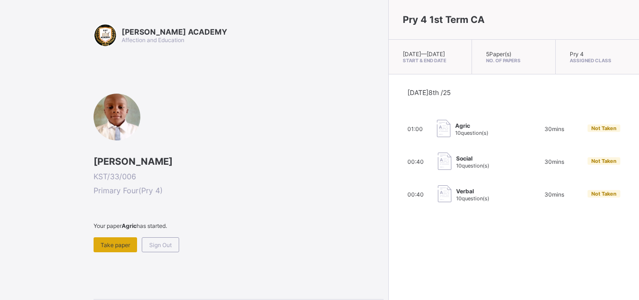
click at [118, 240] on div "Take paper" at bounding box center [116, 244] width 44 height 15
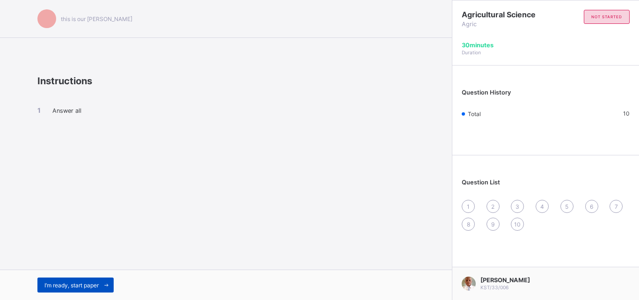
click at [67, 282] on span "I’m ready, start paper" at bounding box center [71, 285] width 54 height 7
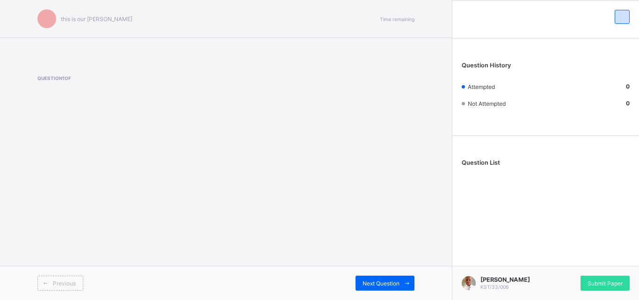
click at [320, 176] on div "this is our [PERSON_NAME] Time remaining Question 1 of Previous Next Question" at bounding box center [226, 150] width 452 height 300
click at [320, 147] on div "this is our [PERSON_NAME] Time remaining Question 1 of Previous Next Question" at bounding box center [226, 150] width 452 height 300
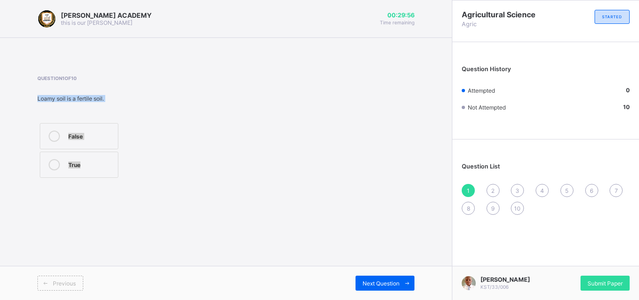
click at [102, 157] on label "True" at bounding box center [79, 165] width 79 height 26
click at [381, 280] on span "Next Question" at bounding box center [381, 283] width 37 height 7
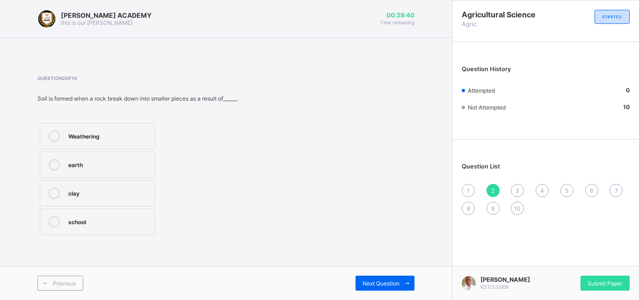
click at [137, 162] on div "earth" at bounding box center [108, 163] width 81 height 9
click at [346, 267] on div "Previous Next Question" at bounding box center [226, 283] width 452 height 34
click at [348, 267] on div "Previous Next Question" at bounding box center [226, 283] width 452 height 34
click at [373, 281] on span "Next Question" at bounding box center [381, 283] width 37 height 7
click at [135, 133] on div "True" at bounding box center [104, 135] width 73 height 9
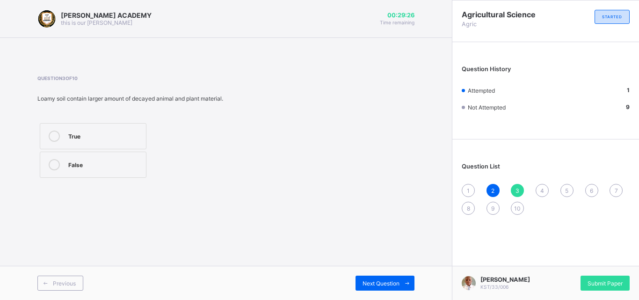
click at [196, 170] on div "True False" at bounding box center [130, 150] width 186 height 59
click at [468, 184] on div "1" at bounding box center [468, 190] width 13 height 13
drag, startPoint x: 110, startPoint y: 144, endPoint x: 108, endPoint y: 158, distance: 14.2
click at [108, 158] on div "False True" at bounding box center [78, 150] width 83 height 59
click at [108, 158] on label "True" at bounding box center [79, 165] width 79 height 26
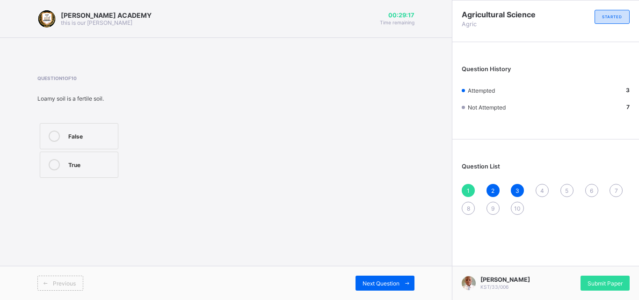
click at [300, 211] on div "[PERSON_NAME] ACADEMY this is our [PERSON_NAME] 00:29:17 Time remaining Questio…" at bounding box center [226, 150] width 452 height 300
click at [544, 190] on span "4" at bounding box center [542, 190] width 4 height 7
click at [69, 160] on div "True" at bounding box center [90, 163] width 45 height 9
click at [373, 278] on div "Next Question" at bounding box center [385, 283] width 59 height 15
click at [105, 129] on label "True" at bounding box center [85, 136] width 90 height 26
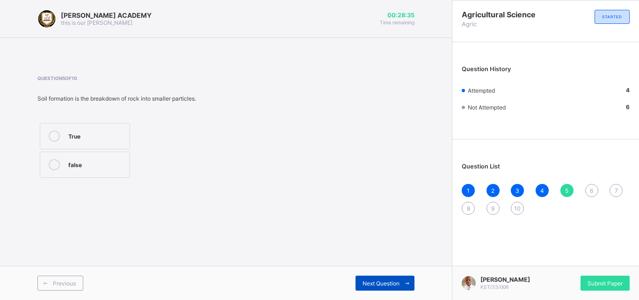
click at [397, 276] on div "Next Question" at bounding box center [385, 283] width 59 height 15
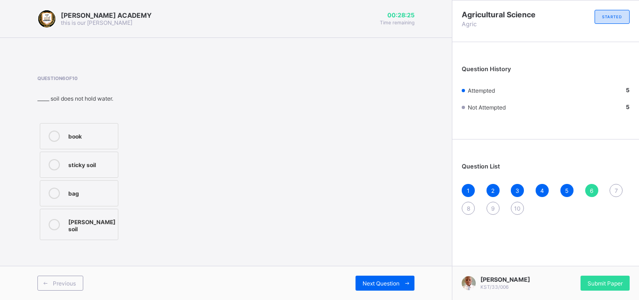
click at [474, 209] on div "8" at bounding box center [468, 208] width 13 height 13
click at [590, 187] on span "6" at bounding box center [591, 190] width 3 height 7
click at [101, 214] on label "[PERSON_NAME] soil" at bounding box center [79, 224] width 79 height 31
click at [371, 277] on div "Next Question" at bounding box center [385, 283] width 59 height 15
click at [589, 185] on div "6" at bounding box center [591, 190] width 13 height 13
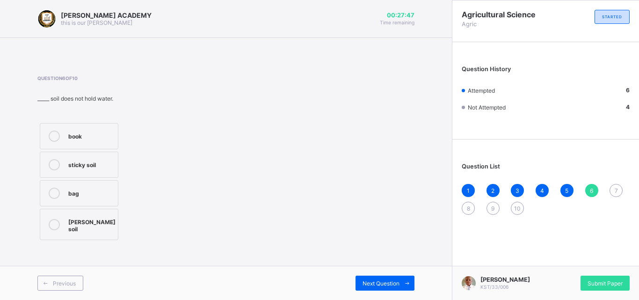
click at [99, 218] on div "[PERSON_NAME] soil" at bounding box center [91, 224] width 47 height 16
click at [364, 276] on div "Next Question" at bounding box center [385, 283] width 59 height 15
click at [102, 217] on div "Loamy soil" at bounding box center [90, 220] width 45 height 9
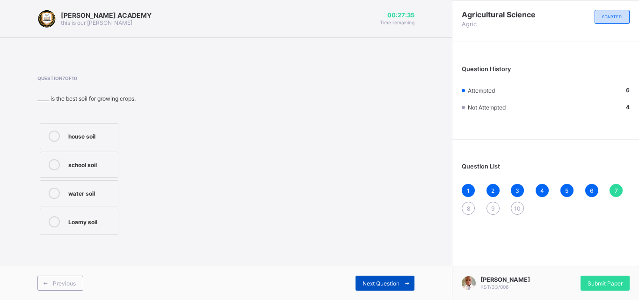
click at [370, 281] on span "Next Question" at bounding box center [381, 283] width 37 height 7
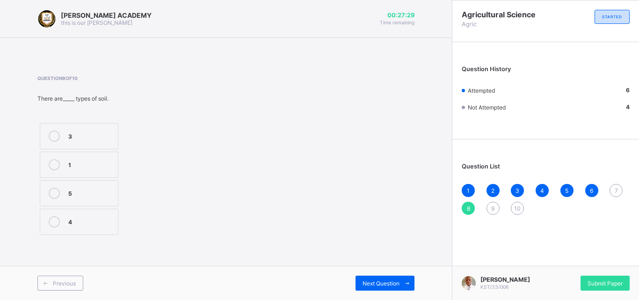
click at [616, 189] on span "7" at bounding box center [616, 190] width 3 height 7
click at [87, 217] on div "Loamy soil" at bounding box center [90, 220] width 45 height 9
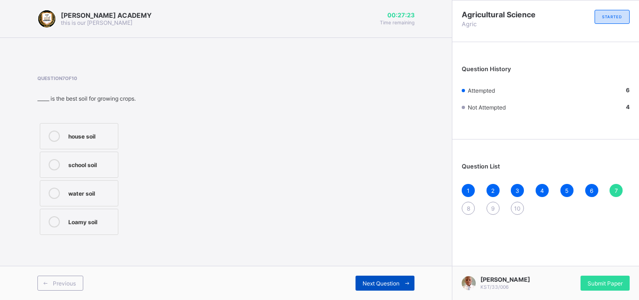
click at [392, 280] on span "Next Question" at bounding box center [381, 283] width 37 height 7
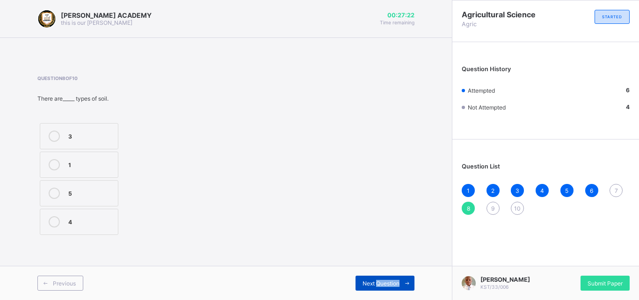
click at [392, 280] on span "Next Question" at bounding box center [381, 283] width 37 height 7
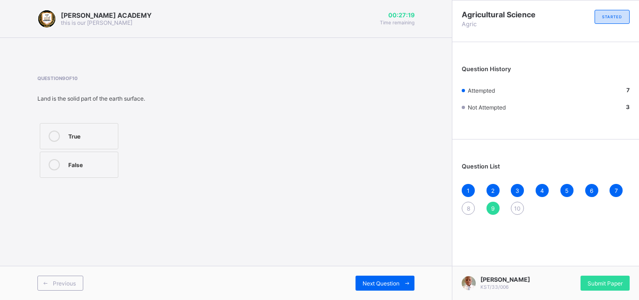
click at [465, 205] on div "8" at bounding box center [468, 208] width 13 height 13
click at [72, 130] on label "3" at bounding box center [79, 136] width 79 height 26
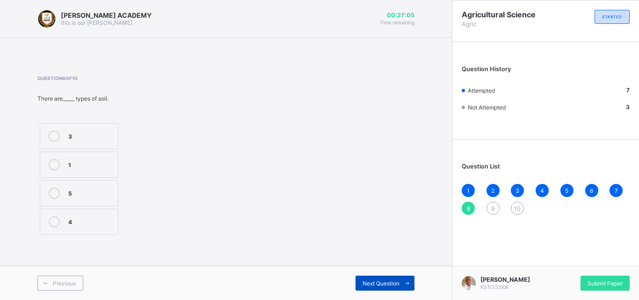
click at [395, 276] on div "Next Question" at bounding box center [385, 283] width 59 height 15
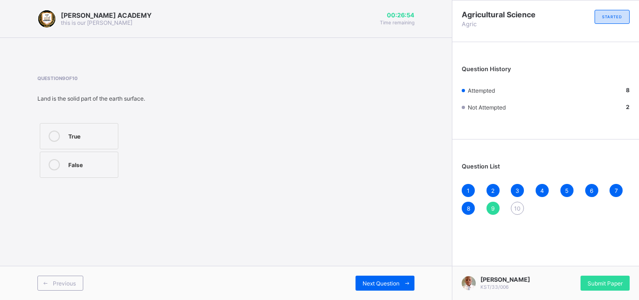
click at [83, 134] on div "True" at bounding box center [90, 135] width 45 height 9
click at [516, 205] on span "10" at bounding box center [517, 208] width 7 height 7
click at [76, 168] on div "True" at bounding box center [90, 164] width 45 height 11
click at [469, 189] on span "1" at bounding box center [468, 190] width 3 height 7
click at [491, 188] on div "2" at bounding box center [492, 190] width 13 height 13
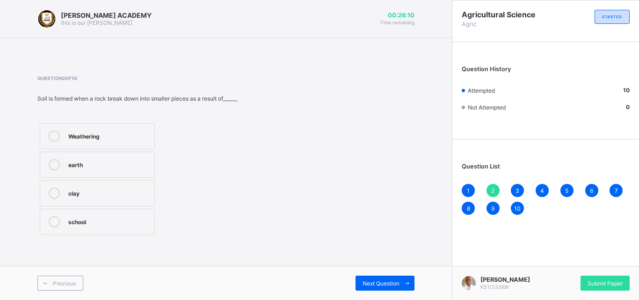
click at [517, 189] on span "3" at bounding box center [517, 190] width 4 height 7
click at [538, 188] on div "4" at bounding box center [542, 190] width 13 height 13
click at [570, 185] on div "5" at bounding box center [566, 190] width 13 height 13
click at [588, 185] on div "6" at bounding box center [591, 190] width 13 height 13
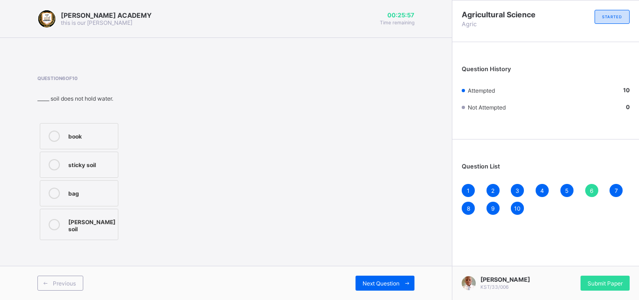
click at [621, 191] on div "7" at bounding box center [616, 190] width 13 height 13
click at [467, 206] on span "8" at bounding box center [468, 208] width 3 height 7
click at [490, 207] on div "9" at bounding box center [492, 208] width 13 height 13
click at [517, 209] on span "10" at bounding box center [517, 208] width 7 height 7
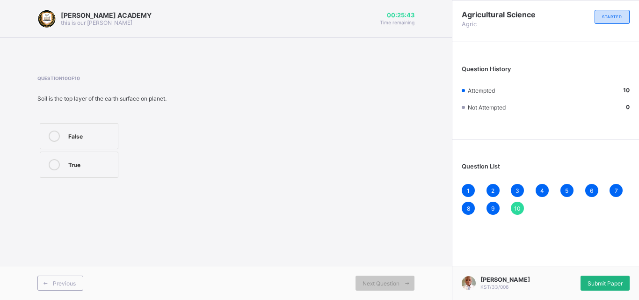
click at [598, 276] on div "Submit Paper" at bounding box center [605, 283] width 49 height 15
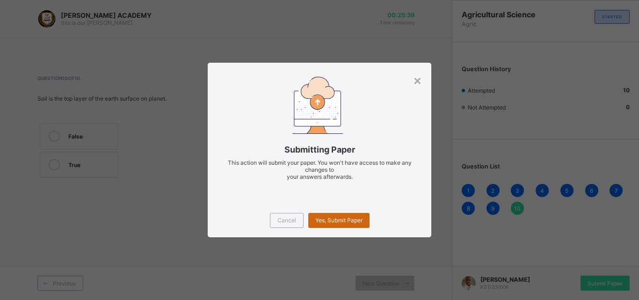
click at [362, 216] on div "Yes, Submit Paper" at bounding box center [338, 220] width 61 height 15
click at [348, 218] on span "Yes, Submit Paper" at bounding box center [338, 220] width 47 height 7
click at [348, 218] on div "Yes, Submit Paper" at bounding box center [338, 220] width 61 height 15
click at [326, 213] on div "Yes, Submit Paper" at bounding box center [338, 220] width 61 height 15
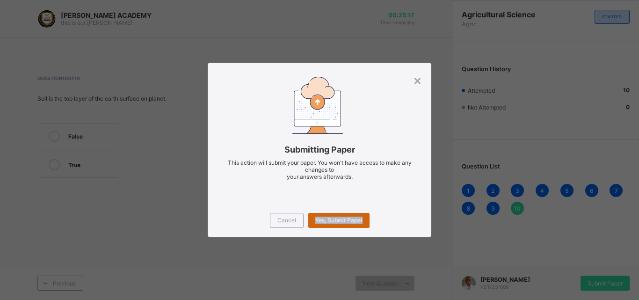
click at [326, 213] on div "Yes, Submit Paper" at bounding box center [338, 220] width 61 height 15
click at [335, 221] on span "Yes, Submit Paper" at bounding box center [338, 220] width 47 height 7
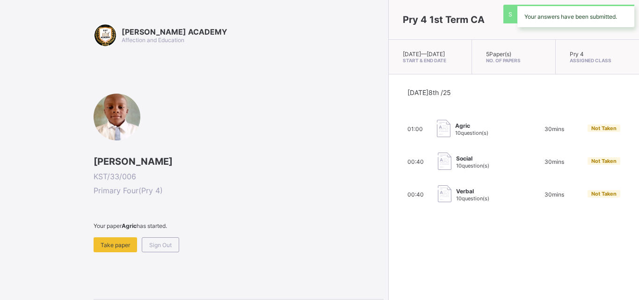
click at [389, 218] on div "[DATE] 8th /25 01:00 Agric 10 question(s) 30 mins Not Taken 00:40 Social 10 que…" at bounding box center [514, 145] width 250 height 143
click at [289, 205] on div "[PERSON_NAME] KST/33/006 Primary Four ( Pry 4 ) Your paper Agric has started. T…" at bounding box center [239, 173] width 290 height 159
drag, startPoint x: 280, startPoint y: 214, endPoint x: 281, endPoint y: 200, distance: 13.6
click at [281, 200] on div "[PERSON_NAME] KST/33/006 Primary Four ( Pry 4 ) Your paper Agric has started. T…" at bounding box center [239, 173] width 290 height 159
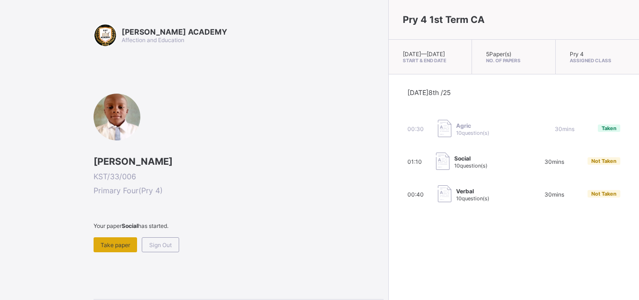
click at [113, 242] on span "Take paper" at bounding box center [115, 244] width 29 height 7
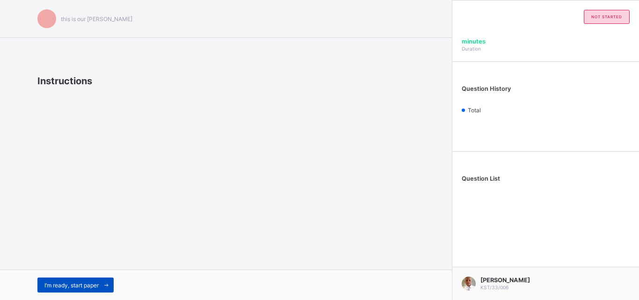
click at [99, 283] on span "I’m ready, start paper" at bounding box center [71, 285] width 54 height 7
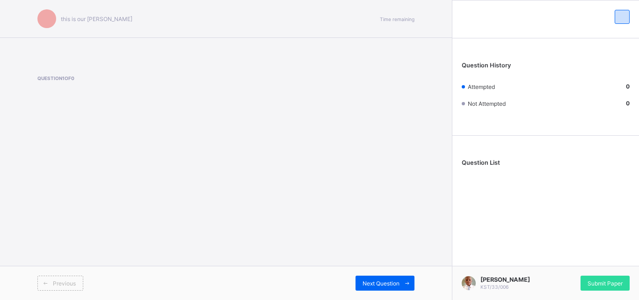
drag, startPoint x: 100, startPoint y: 283, endPoint x: 162, endPoint y: 265, distance: 64.1
click at [159, 266] on div "Previous Next Question" at bounding box center [226, 283] width 452 height 34
click at [317, 189] on div "this is our [PERSON_NAME] Time remaining Question 1 of 0 Previous Next Question" at bounding box center [226, 150] width 452 height 300
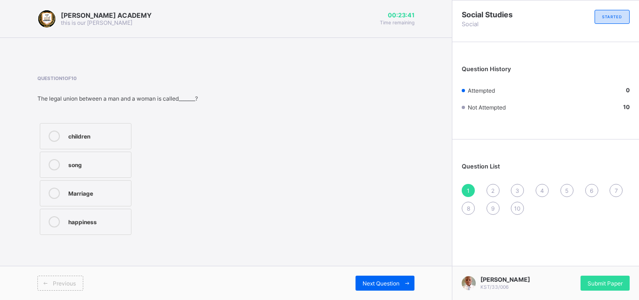
click at [87, 188] on div "Marriage" at bounding box center [97, 192] width 58 height 9
click at [370, 277] on div "Next Question" at bounding box center [385, 283] width 59 height 15
click at [83, 214] on label "Grandfather" at bounding box center [79, 222] width 79 height 26
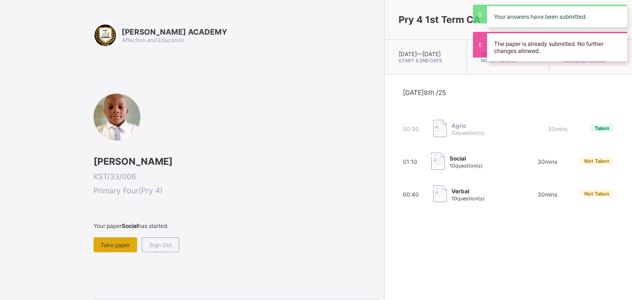
click at [102, 240] on div "Take paper" at bounding box center [116, 244] width 44 height 15
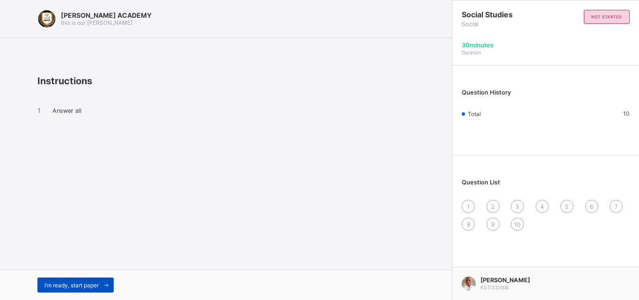
click at [104, 283] on span at bounding box center [106, 284] width 15 height 15
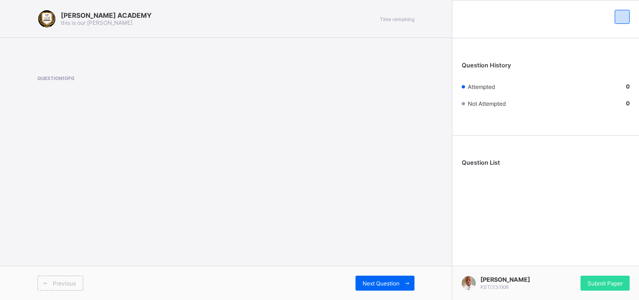
click at [265, 215] on div "[PERSON_NAME] ACADEMY this is our [PERSON_NAME] Time remaining Question 1 of 0 …" at bounding box center [226, 150] width 452 height 300
click at [283, 210] on div "[PERSON_NAME] ACADEMY this is our [PERSON_NAME] Time remaining Question 1 of 0 …" at bounding box center [226, 150] width 452 height 300
click at [310, 195] on div "[PERSON_NAME] ACADEMY this is our [PERSON_NAME] Time remaining Question 1 of 0 …" at bounding box center [226, 150] width 452 height 300
click at [322, 181] on div "[PERSON_NAME] ACADEMY this is our [PERSON_NAME] Time remaining Question 1 of 0 …" at bounding box center [226, 150] width 452 height 300
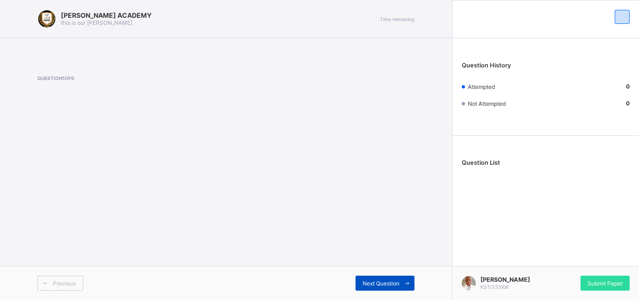
click at [390, 280] on span "Next Question" at bounding box center [381, 283] width 37 height 7
click at [214, 193] on div "[PERSON_NAME] ACADEMY this is our [PERSON_NAME] Time remaining Question 1 of 0 …" at bounding box center [226, 150] width 452 height 300
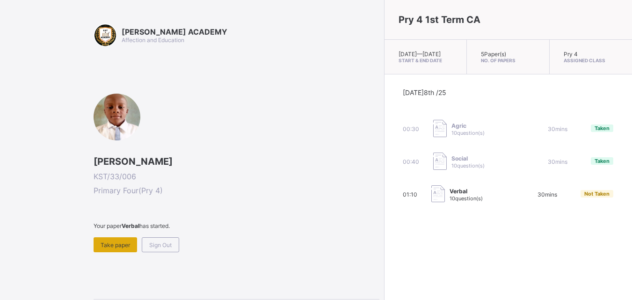
click at [117, 239] on div "Take paper" at bounding box center [116, 244] width 44 height 15
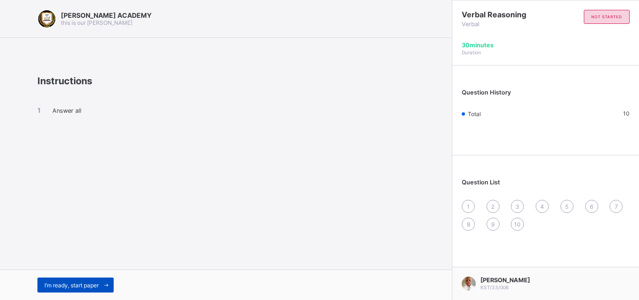
click at [96, 279] on div "I’m ready, start paper" at bounding box center [75, 284] width 76 height 15
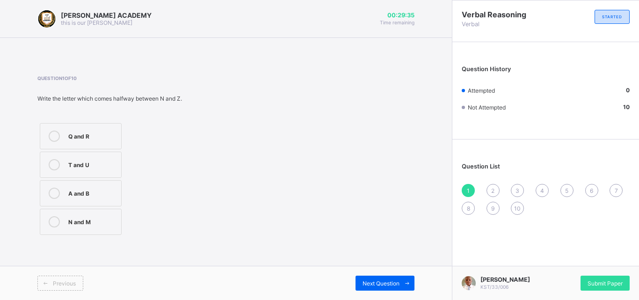
click at [110, 224] on div "N and M" at bounding box center [92, 220] width 48 height 9
click at [370, 277] on div "Next Question" at bounding box center [385, 283] width 59 height 15
click at [103, 217] on div "L" at bounding box center [90, 220] width 45 height 9
click at [365, 275] on div "Previous Next Question" at bounding box center [226, 283] width 452 height 34
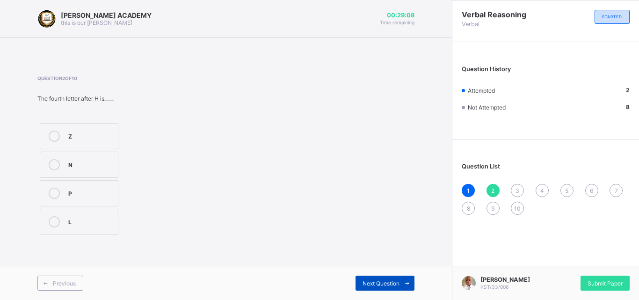
click at [373, 281] on span "Next Question" at bounding box center [381, 283] width 37 height 7
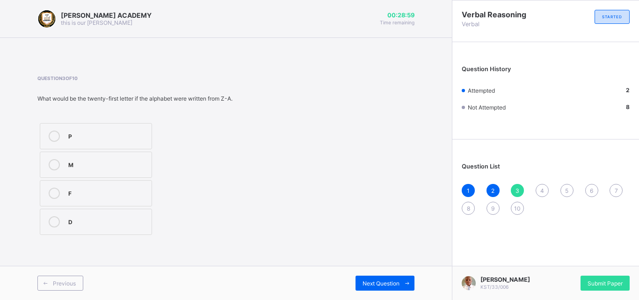
click at [135, 189] on div "F" at bounding box center [107, 192] width 79 height 9
click at [373, 277] on div "Next Question" at bounding box center [385, 283] width 59 height 15
click at [109, 186] on label "Z" at bounding box center [79, 193] width 79 height 26
click at [151, 189] on div "Y A Z M" at bounding box center [106, 179] width 138 height 116
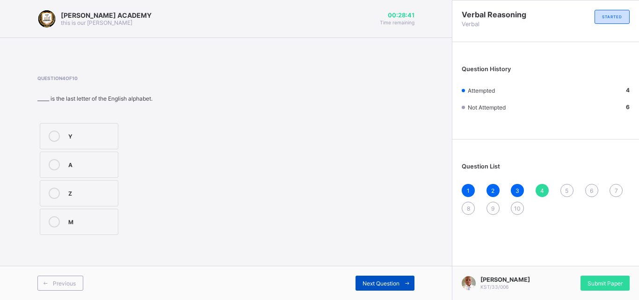
click at [366, 277] on div "Next Question" at bounding box center [385, 283] width 59 height 15
click at [118, 164] on div "E" at bounding box center [100, 163] width 65 height 9
click at [382, 278] on div "Next Question" at bounding box center [385, 283] width 59 height 15
click at [104, 226] on div "None" at bounding box center [90, 221] width 45 height 11
click at [356, 280] on div "Next Question" at bounding box center [385, 283] width 59 height 15
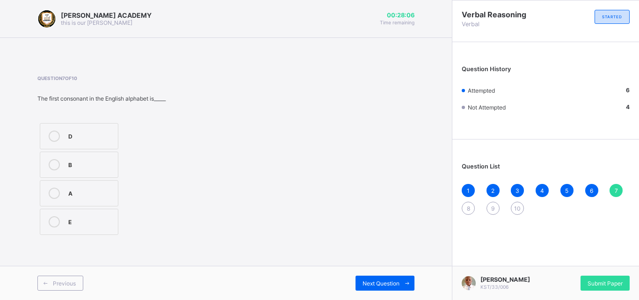
click at [102, 160] on div "B" at bounding box center [90, 163] width 45 height 9
click at [376, 277] on div "Next Question" at bounding box center [385, 283] width 59 height 15
click at [94, 225] on div "21" at bounding box center [90, 221] width 45 height 11
click at [370, 276] on div "Next Question" at bounding box center [385, 283] width 59 height 15
click at [102, 185] on label "5" at bounding box center [79, 193] width 79 height 26
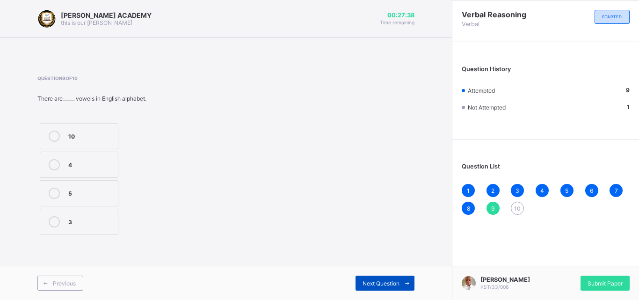
click at [362, 277] on div "Next Question" at bounding box center [385, 283] width 59 height 15
click at [100, 222] on div "26" at bounding box center [90, 220] width 45 height 9
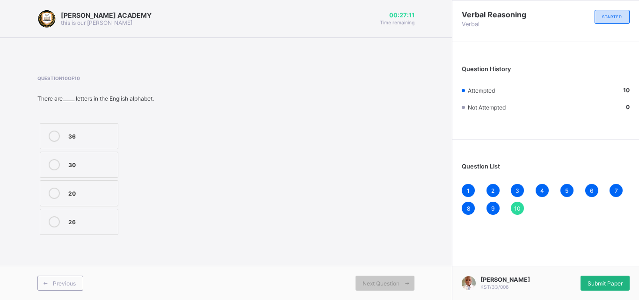
click at [595, 280] on span "Submit Paper" at bounding box center [605, 283] width 35 height 7
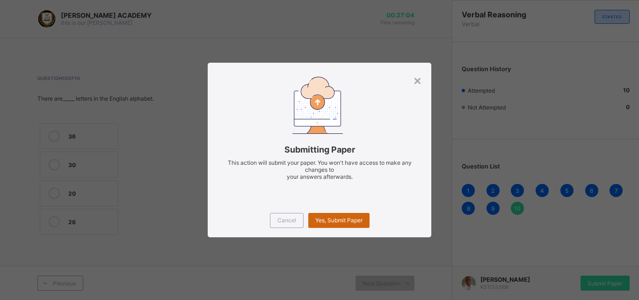
click at [344, 218] on span "Yes, Submit Paper" at bounding box center [338, 220] width 47 height 7
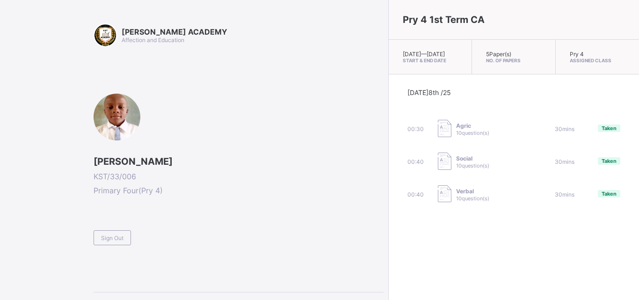
click at [288, 232] on div "Sign Out" at bounding box center [239, 233] width 290 height 23
